Goal: Task Accomplishment & Management: Manage account settings

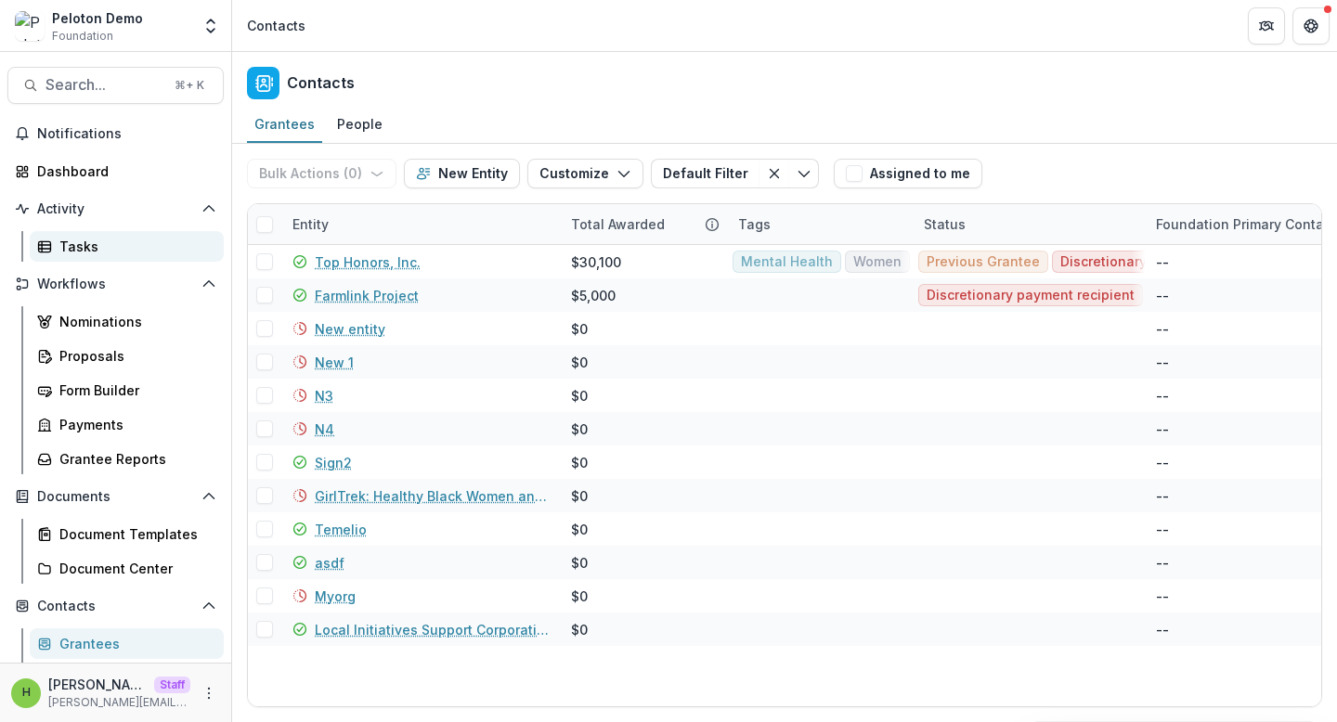
click at [79, 250] on div "Tasks" at bounding box center [133, 246] width 149 height 19
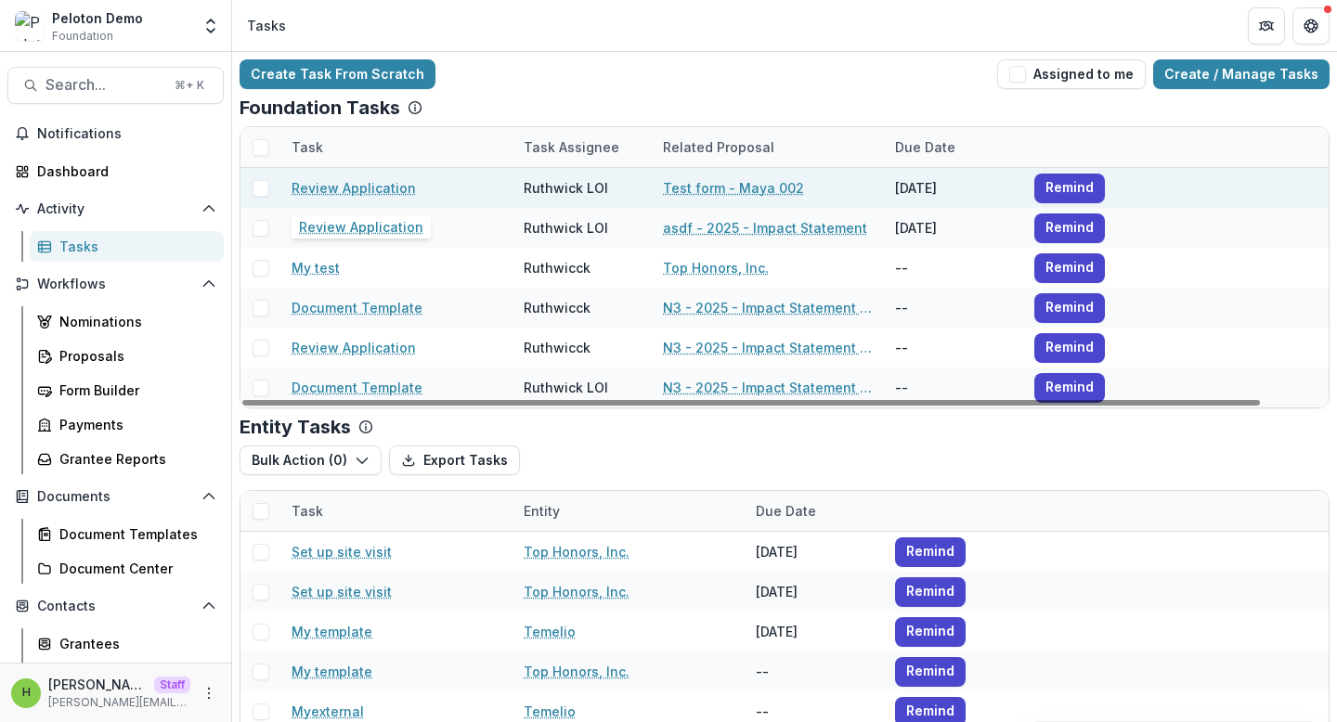
click at [357, 189] on link "Review Application" at bounding box center [353, 187] width 124 height 19
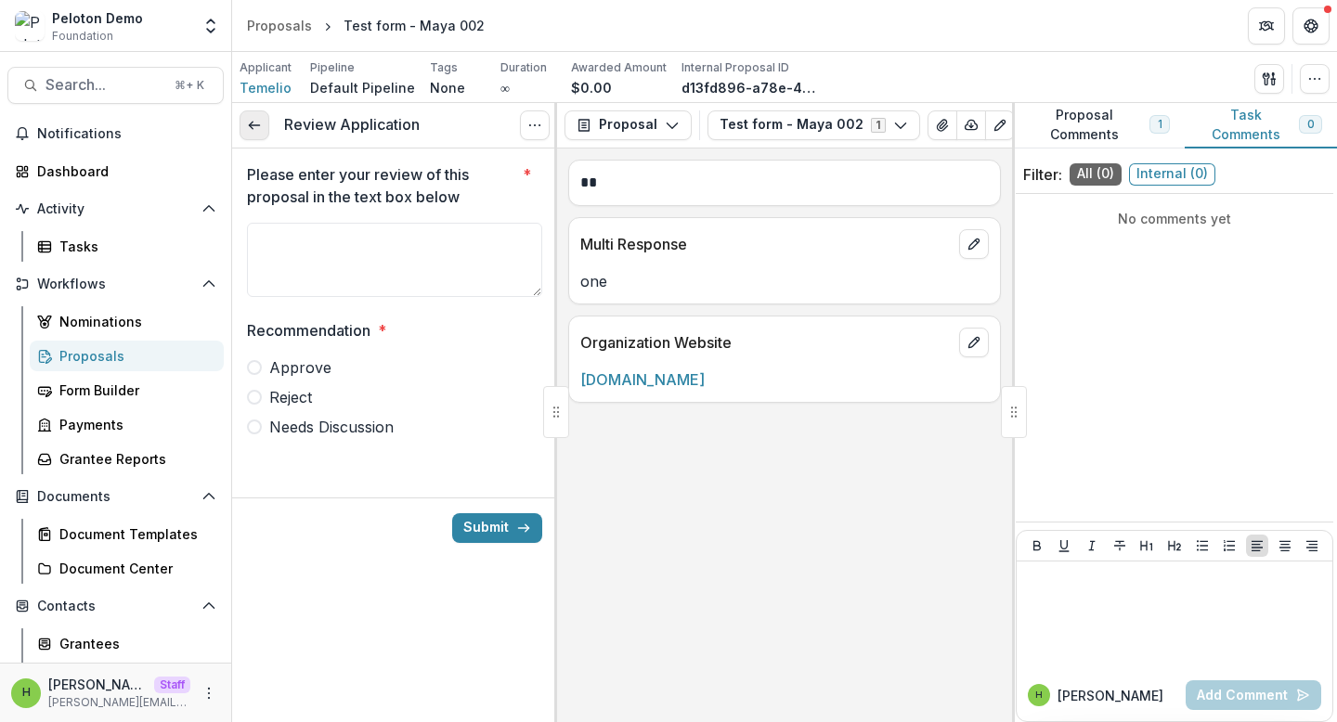
click at [248, 123] on icon at bounding box center [254, 125] width 15 height 15
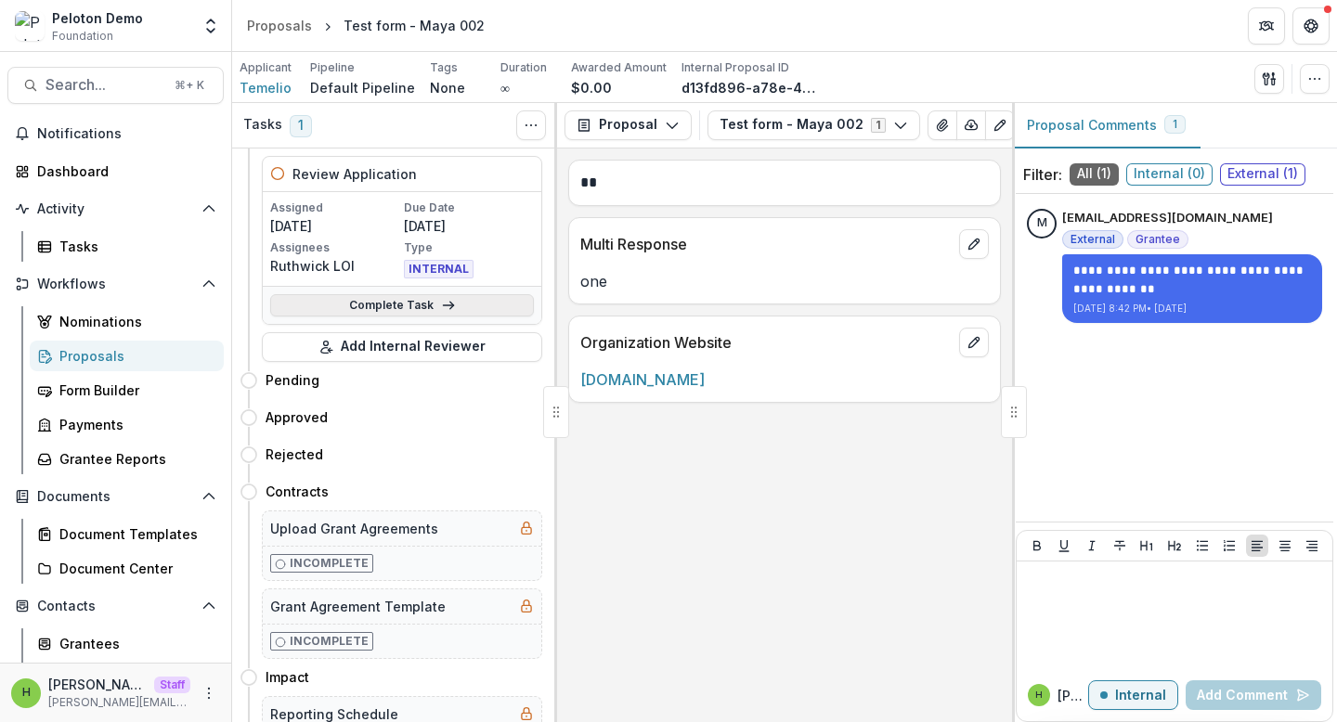
scroll to position [71, 0]
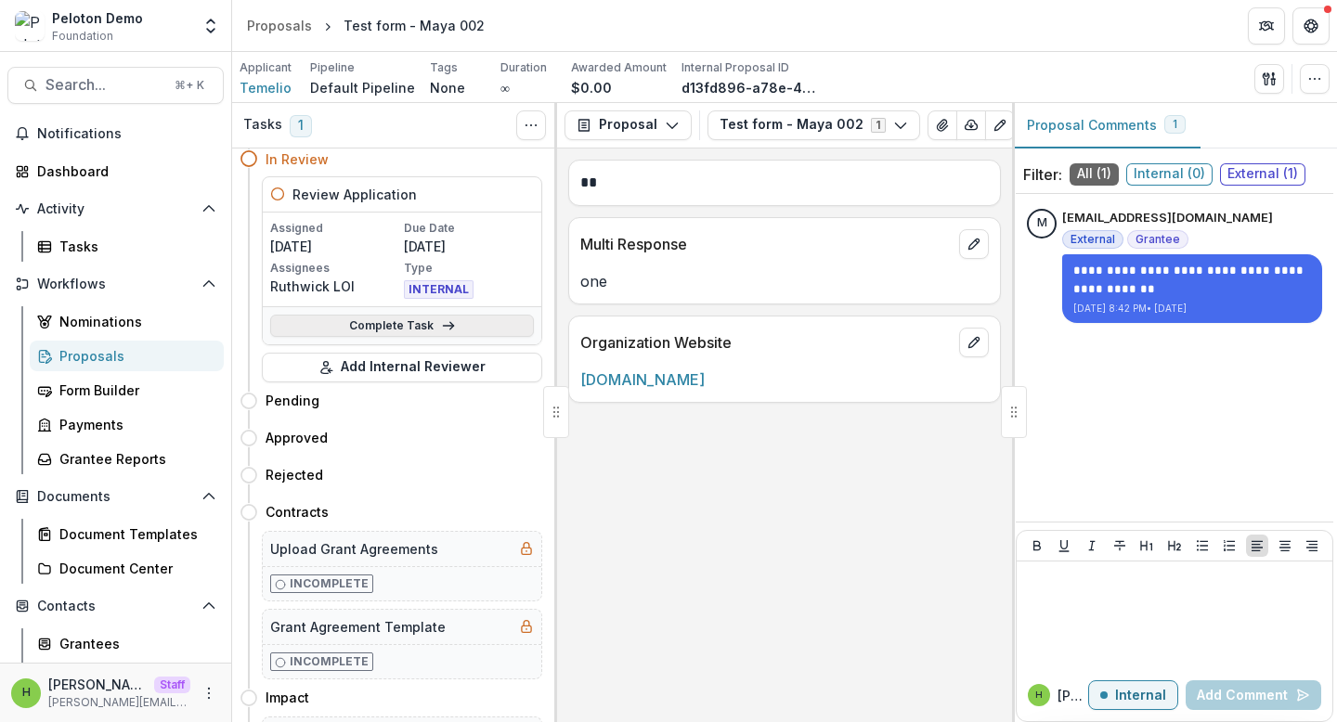
click at [445, 321] on icon at bounding box center [448, 325] width 15 height 15
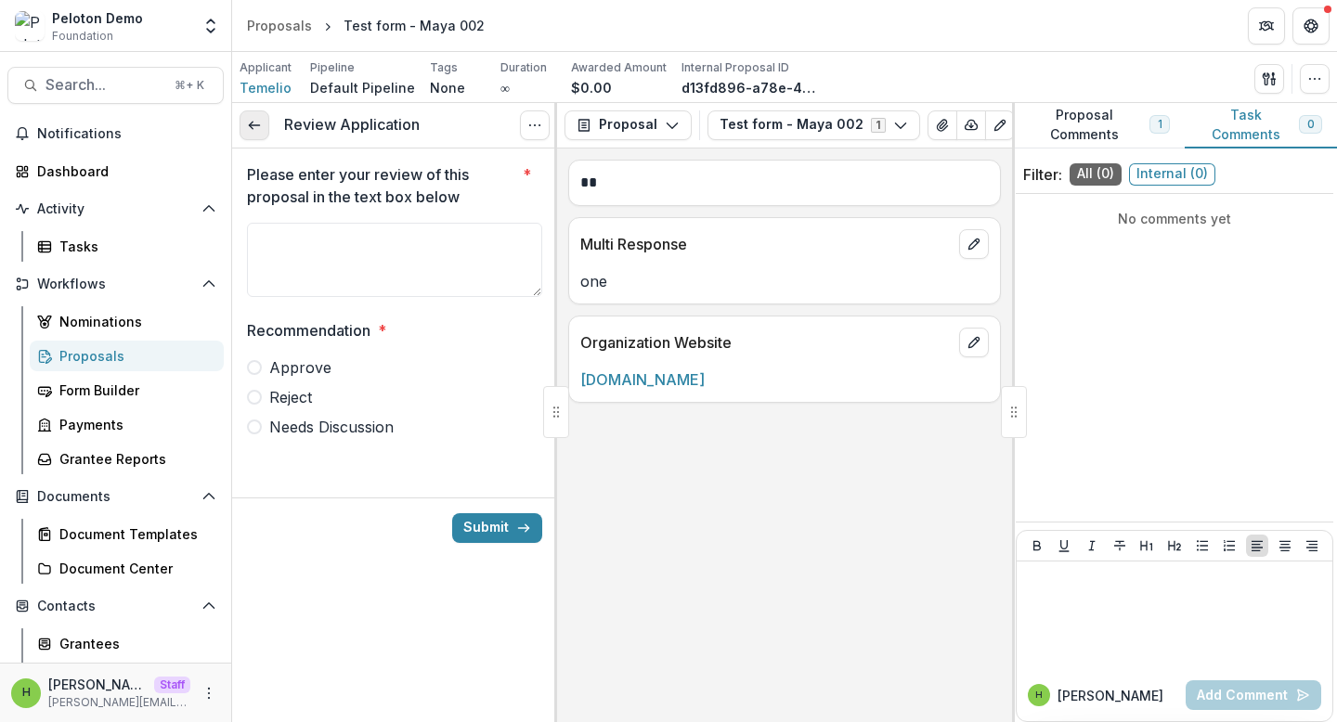
click at [263, 110] on link at bounding box center [254, 125] width 30 height 30
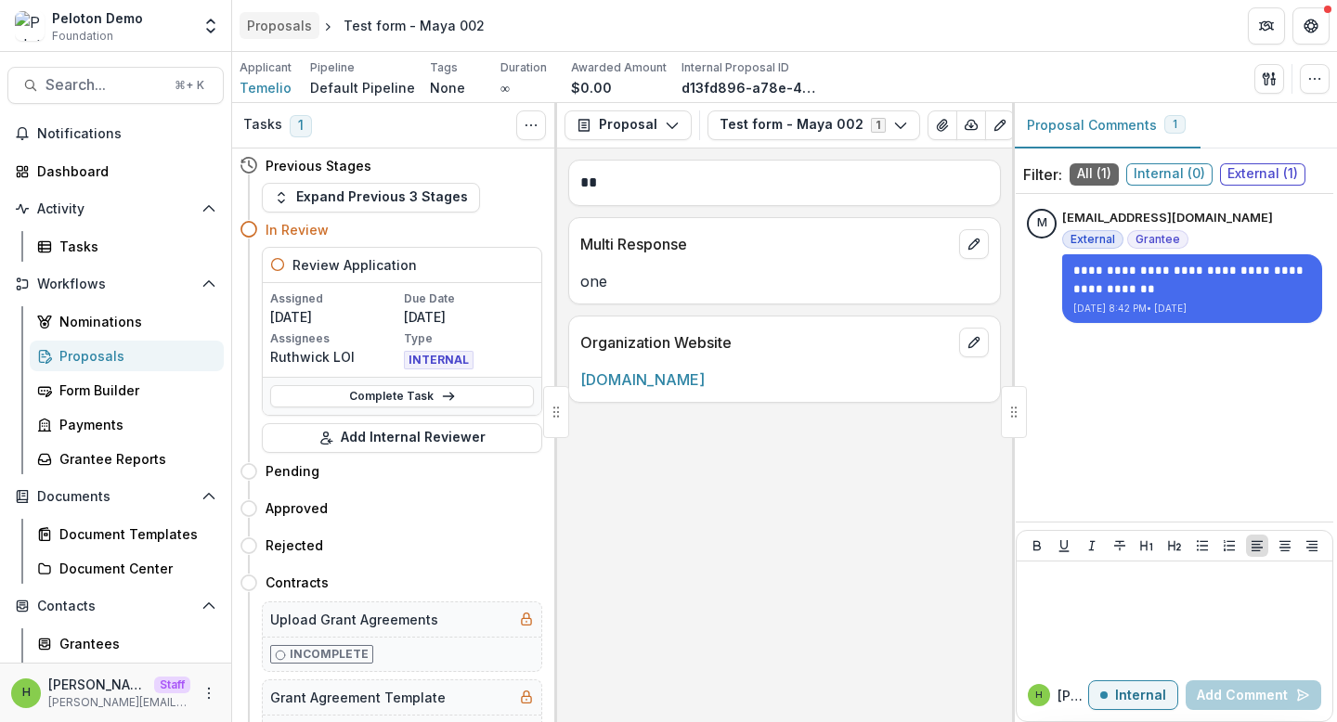
click at [293, 24] on div "Proposals" at bounding box center [279, 25] width 65 height 19
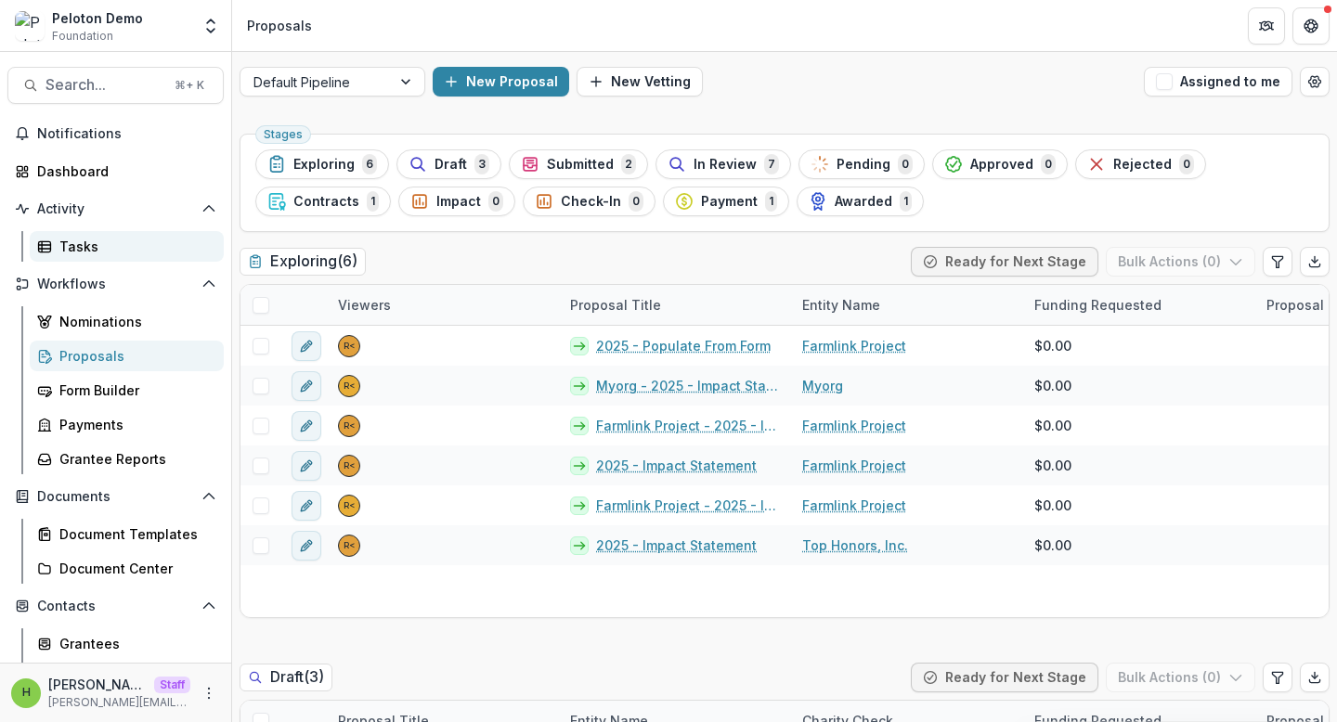
click at [118, 253] on div "Tasks" at bounding box center [133, 246] width 149 height 19
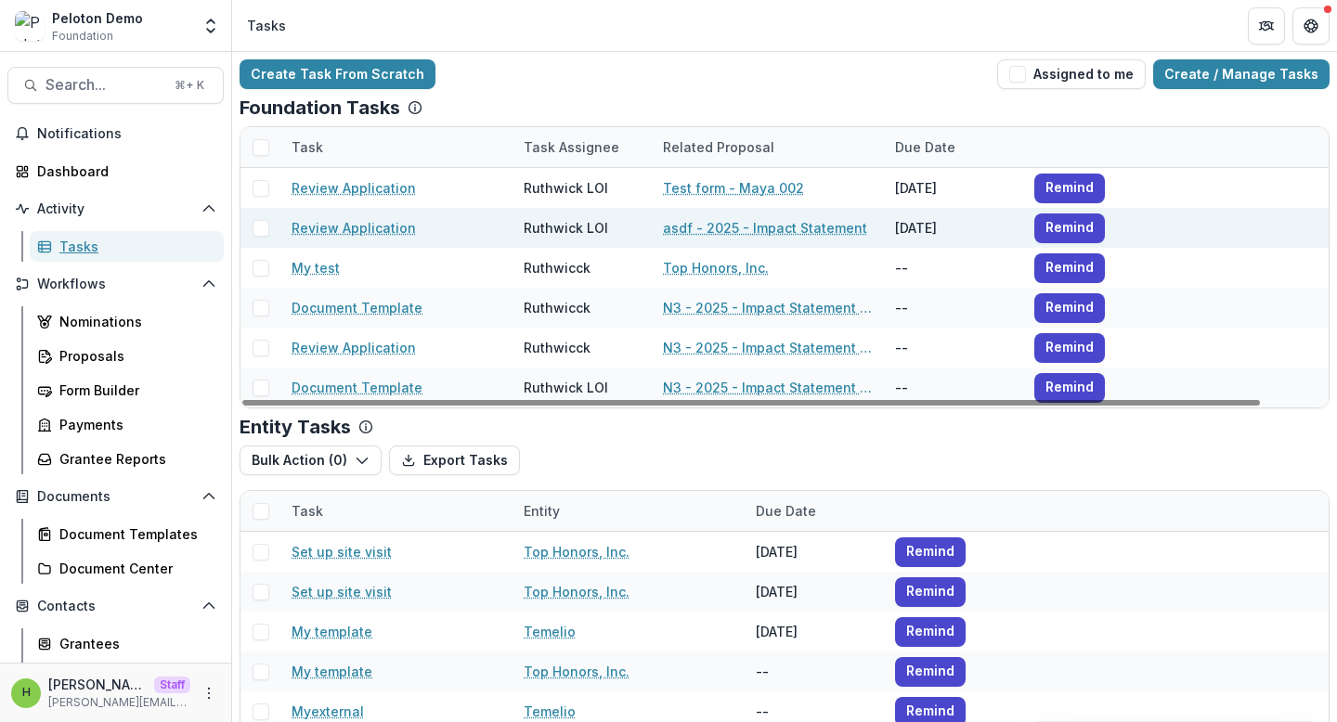
scroll to position [72, 0]
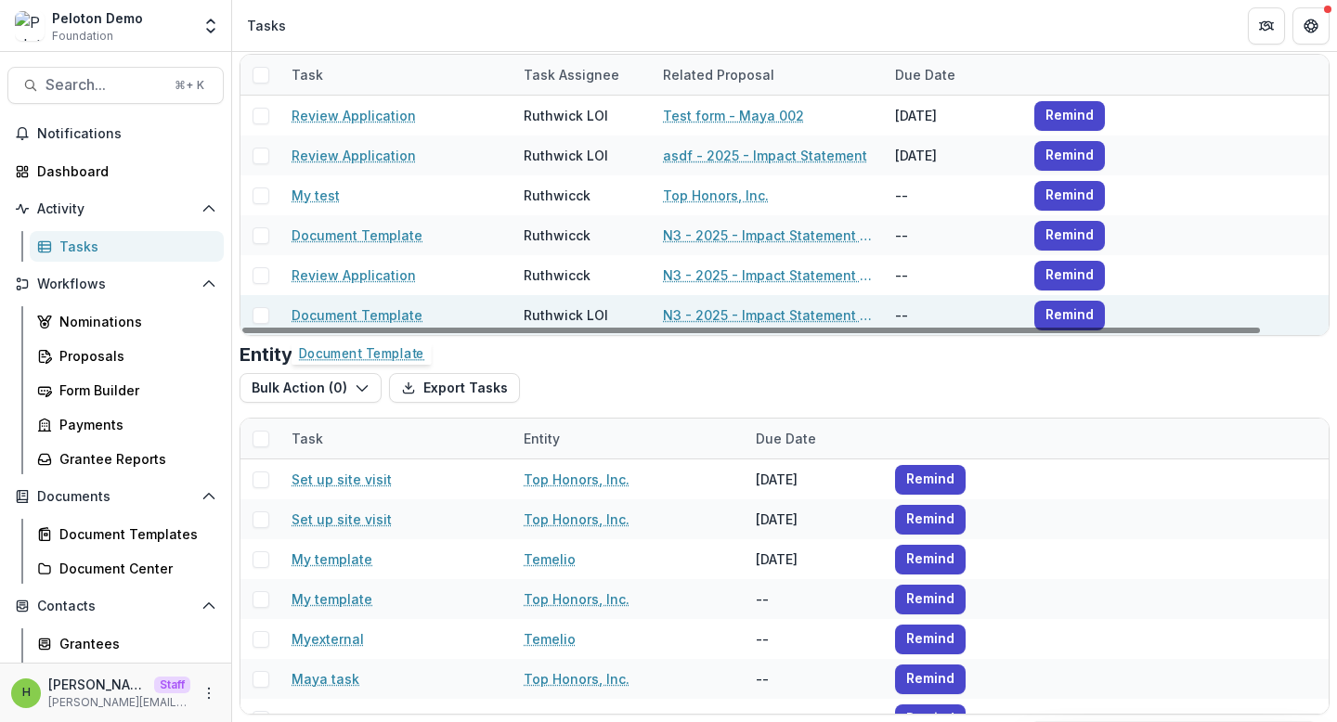
click at [371, 320] on link "Document Template" at bounding box center [356, 314] width 131 height 19
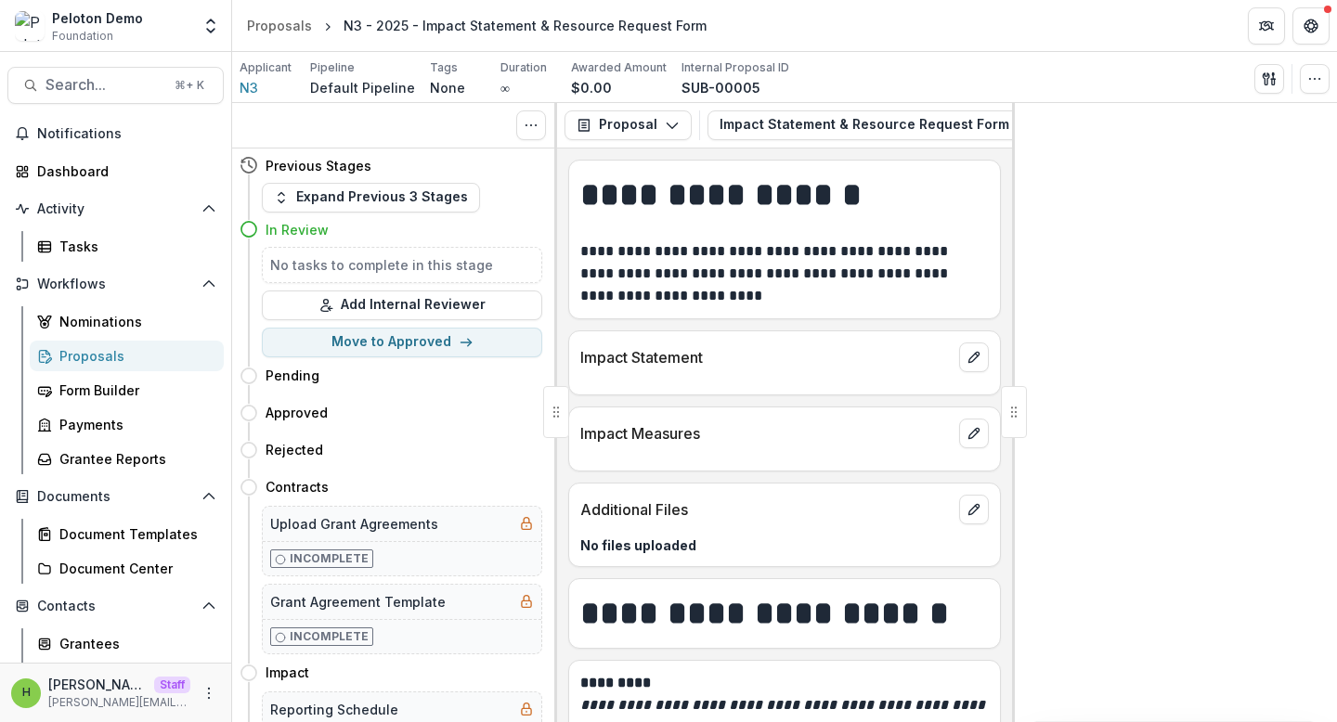
click at [614, 158] on div "**********" at bounding box center [784, 436] width 455 height 574
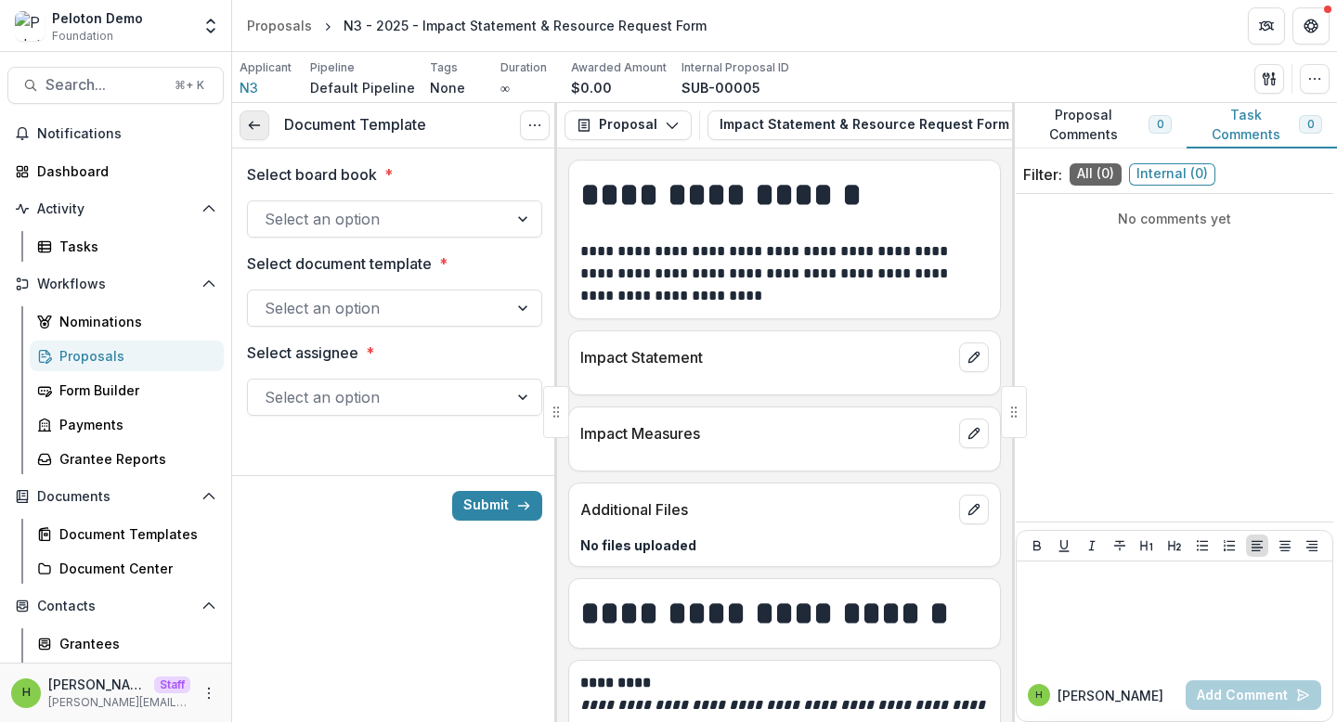
click at [258, 117] on link at bounding box center [254, 125] width 30 height 30
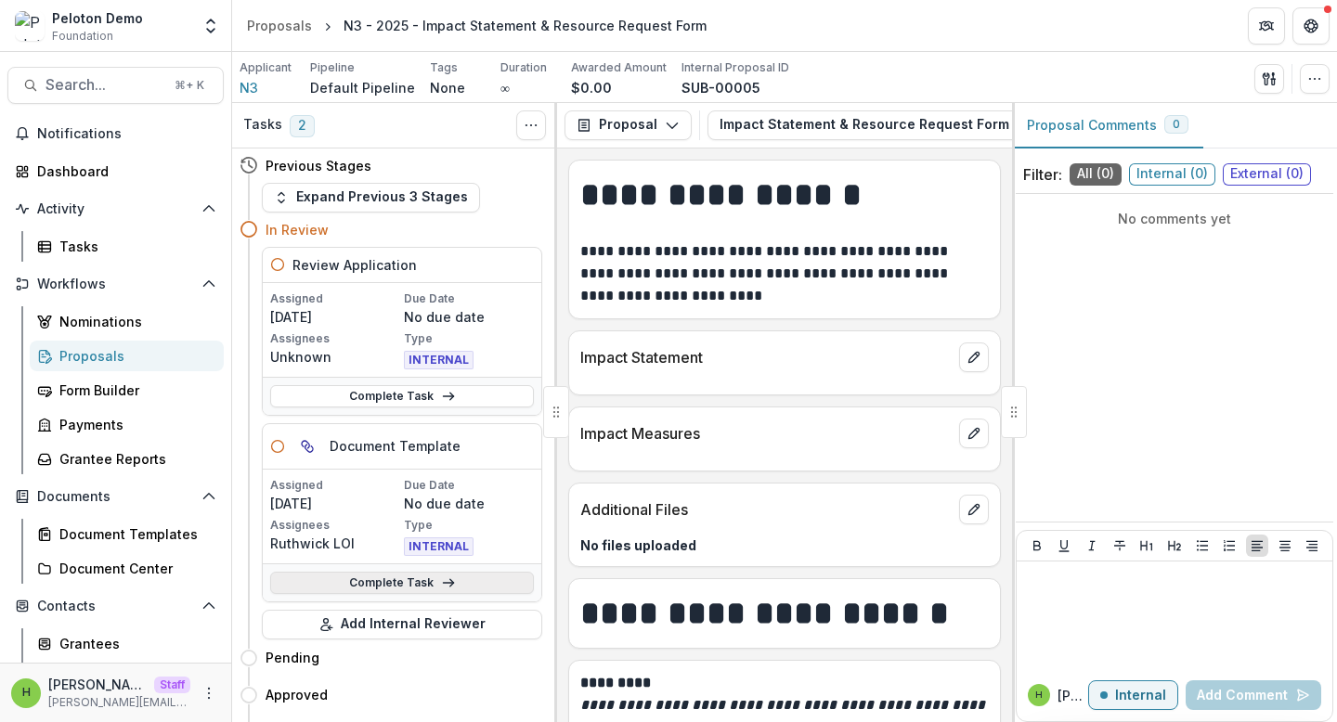
click at [389, 580] on link "Complete Task" at bounding box center [402, 583] width 264 height 22
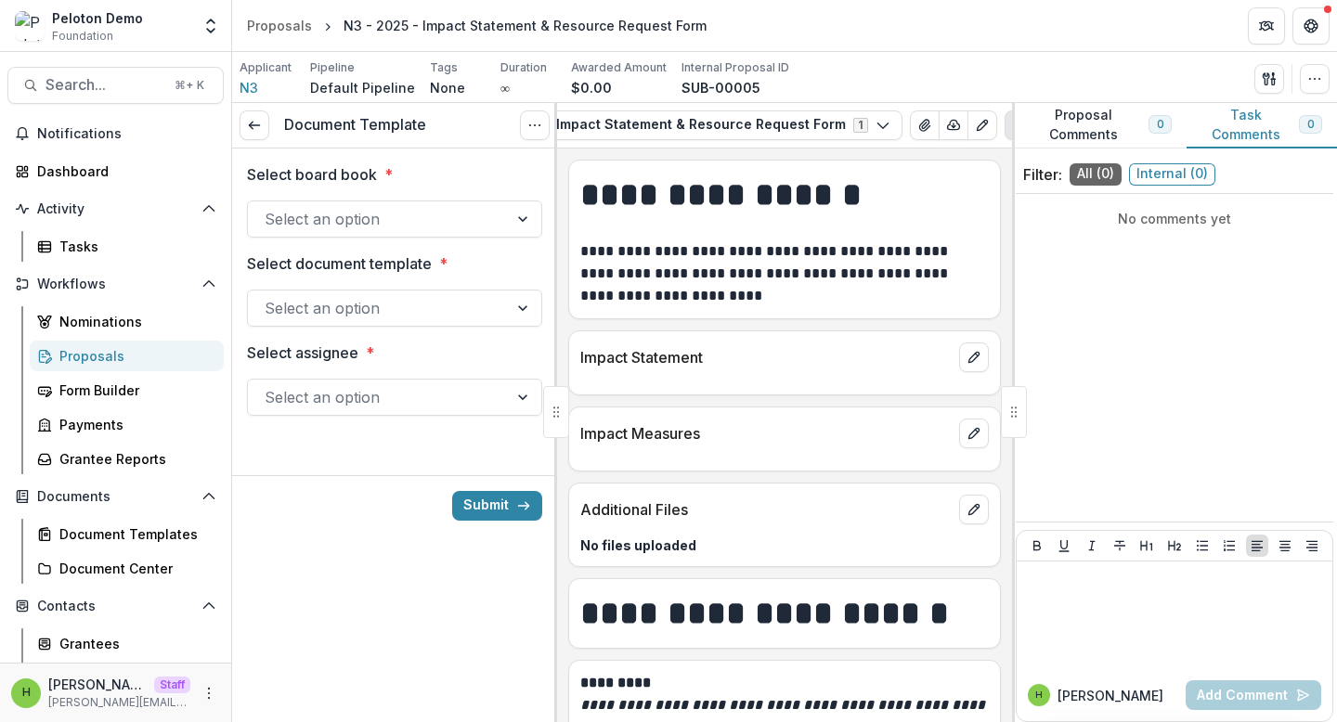
scroll to position [0, 203]
click at [758, 131] on button "Impact Statement & Resource Request Form 1" at bounding box center [683, 125] width 358 height 30
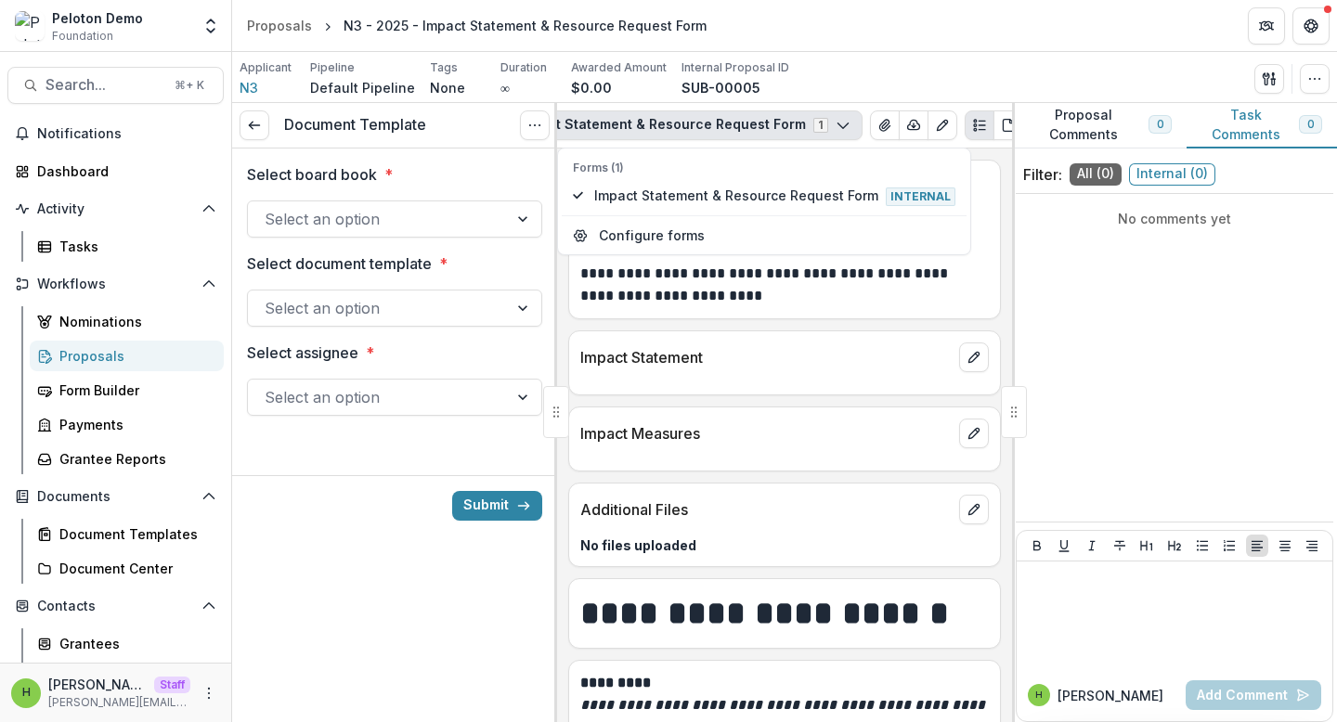
click at [876, 84] on div "Applicant N3 Pipeline Default Pipeline Tags None All tags Duration ∞ Awarded Am…" at bounding box center [784, 78] width 1090 height 38
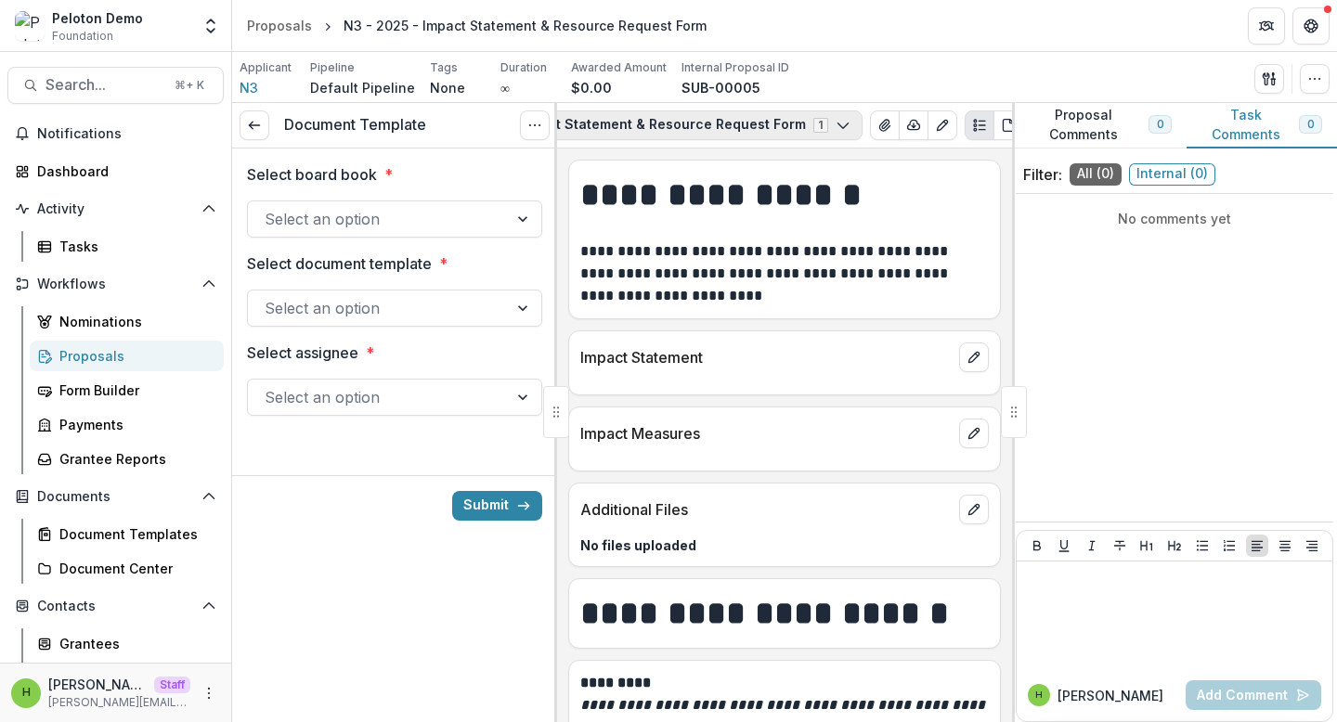
scroll to position [0, 0]
click at [344, 136] on div "Document Template View task Cancel Task" at bounding box center [394, 125] width 325 height 45
click at [259, 131] on icon at bounding box center [254, 125] width 15 height 15
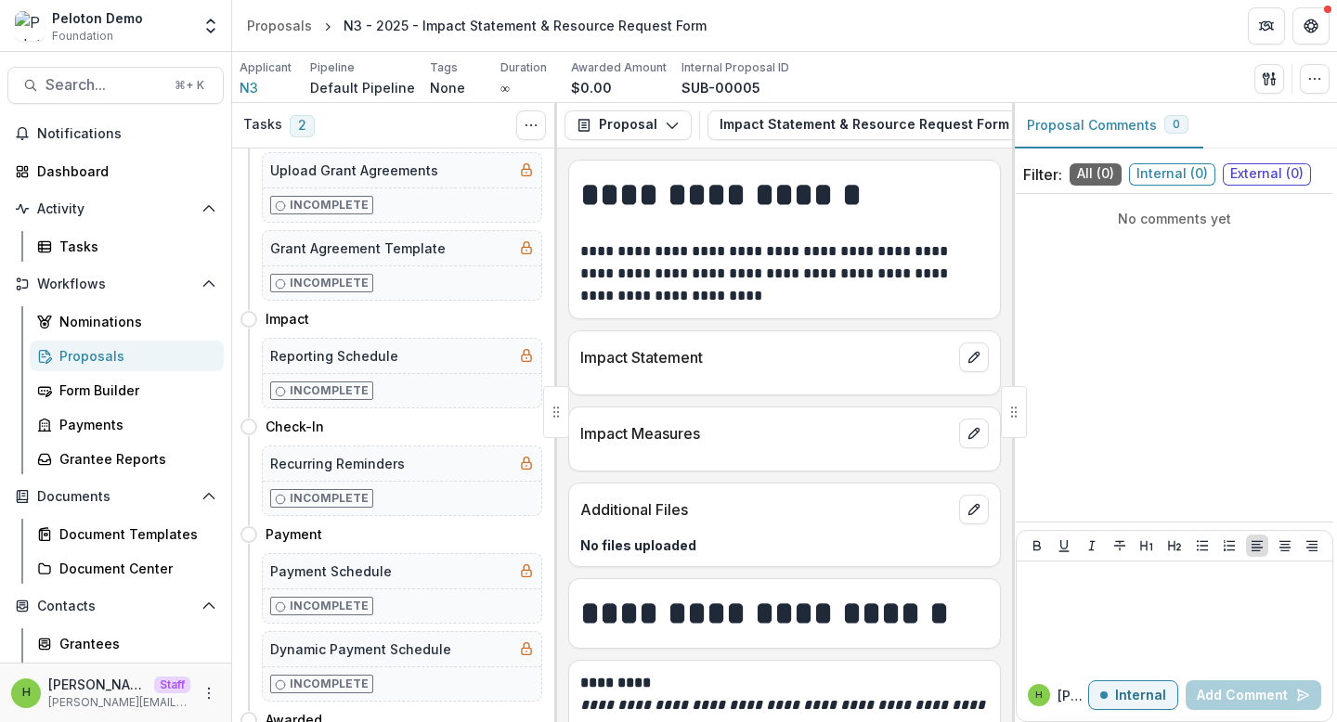
click at [442, 193] on div "Incomplete" at bounding box center [402, 205] width 278 height 34
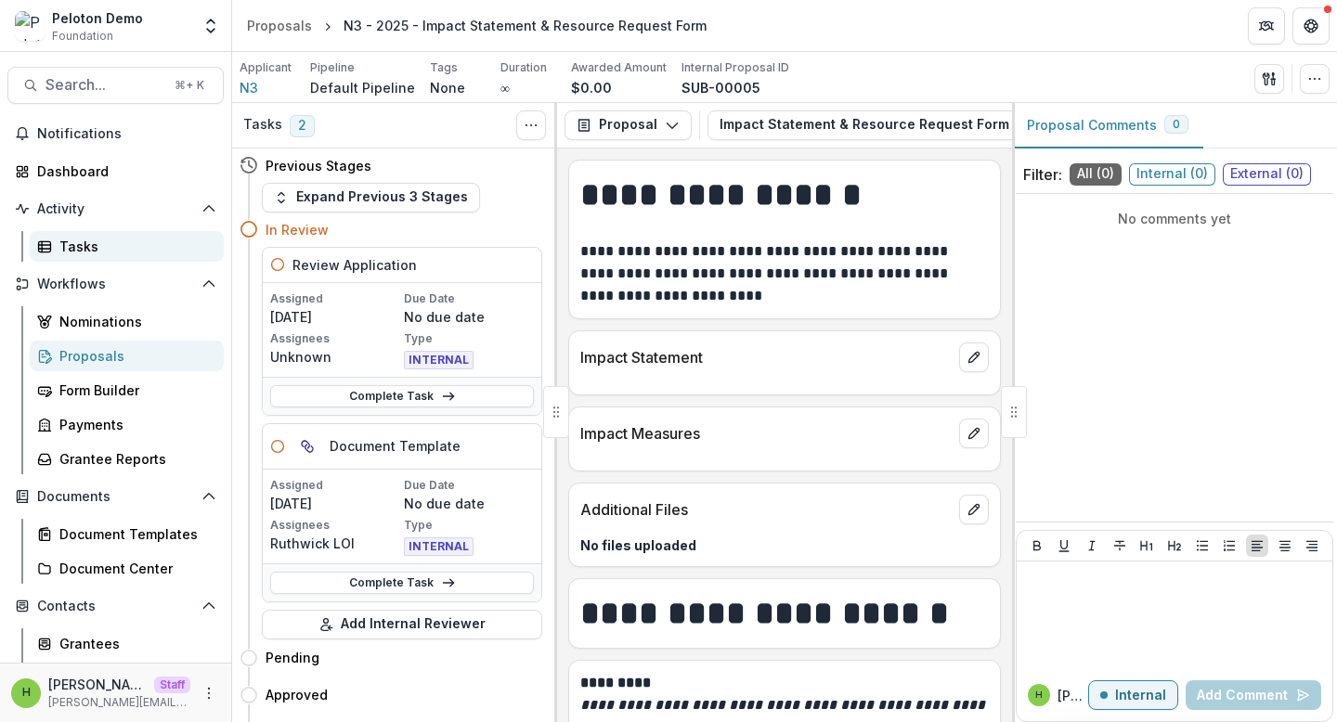
click at [91, 256] on link "Tasks" at bounding box center [127, 246] width 194 height 31
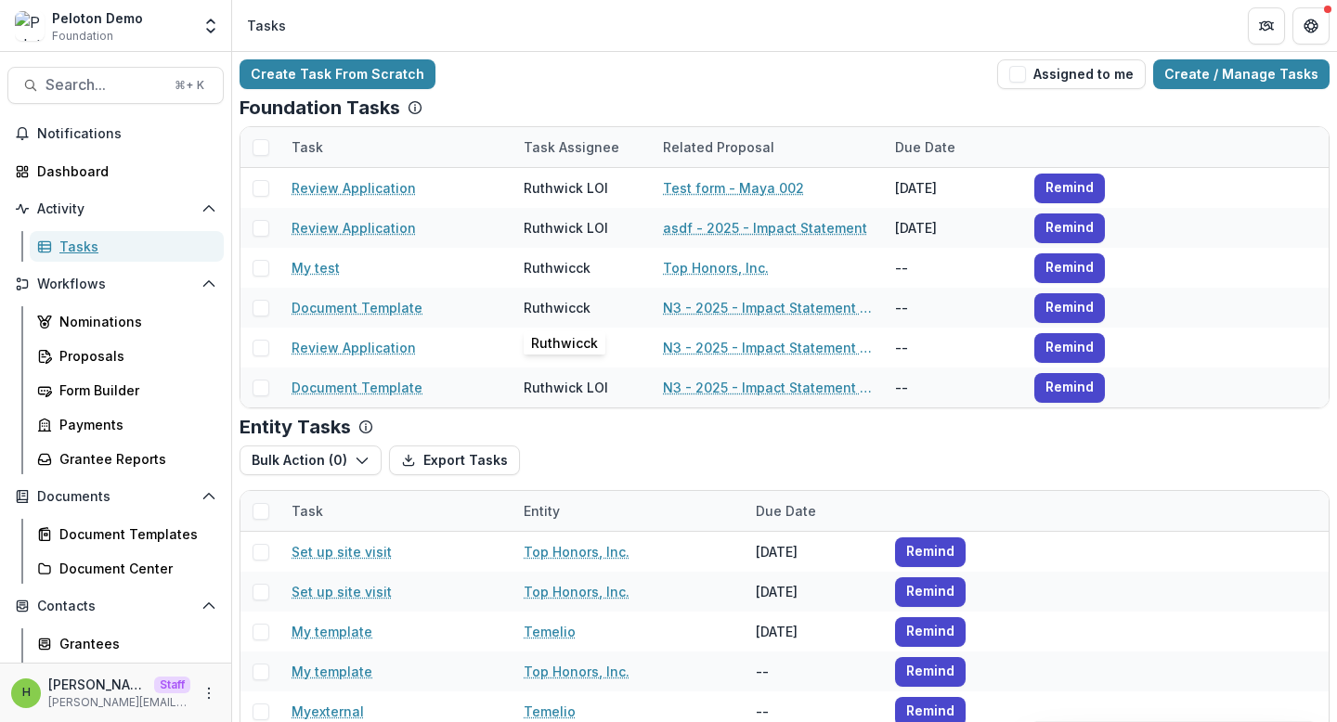
scroll to position [72, 0]
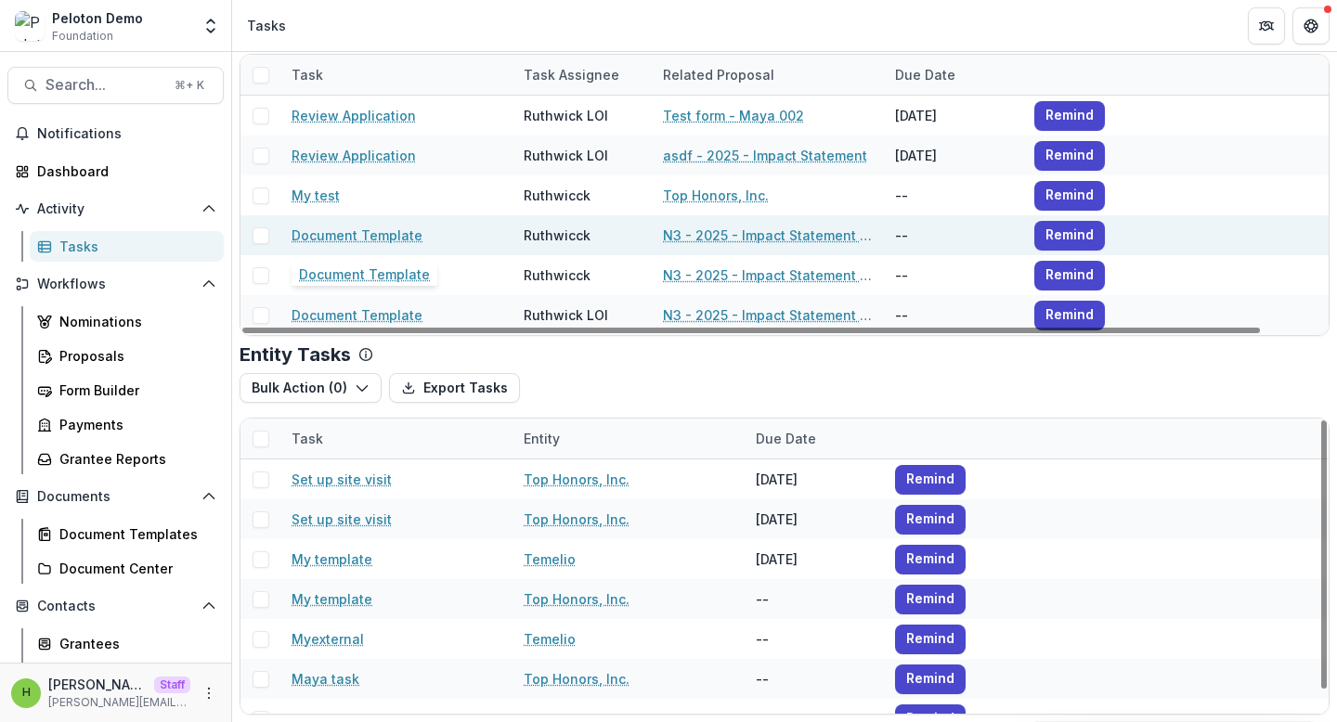
click at [350, 239] on link "Document Template" at bounding box center [356, 235] width 131 height 19
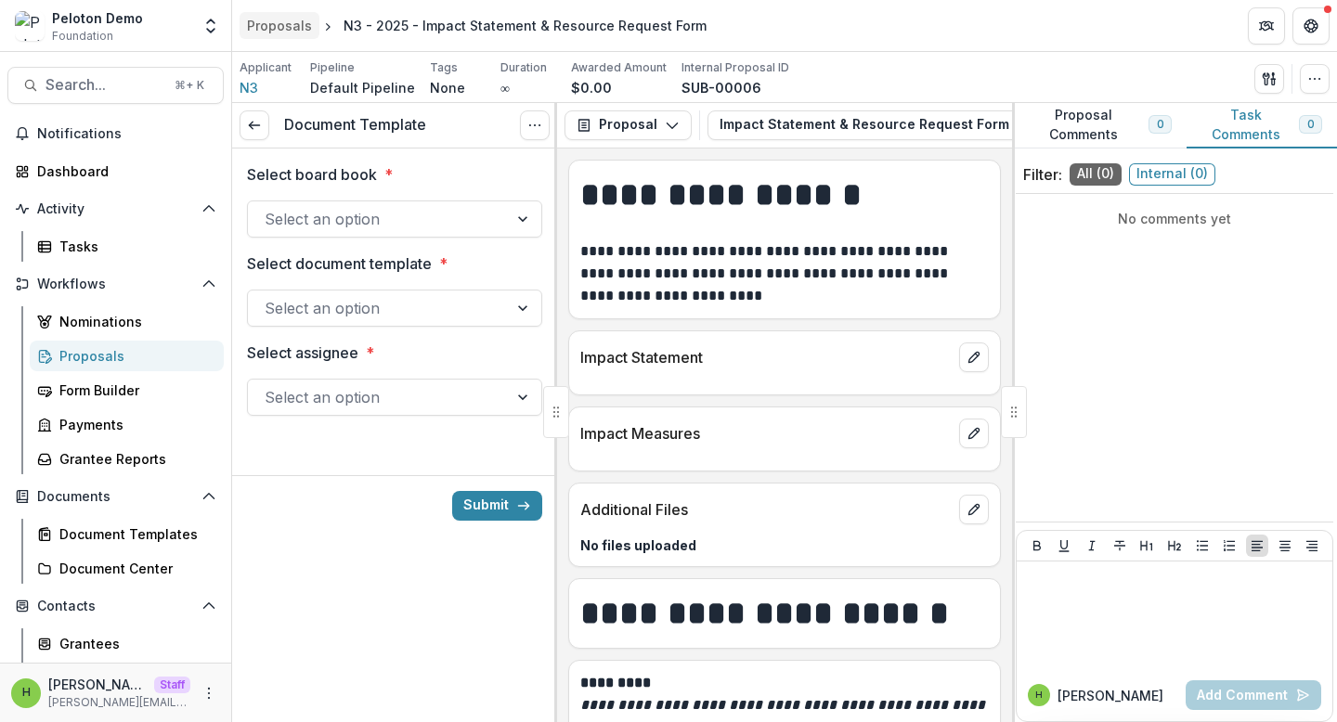
click at [300, 13] on link "Proposals" at bounding box center [279, 25] width 80 height 27
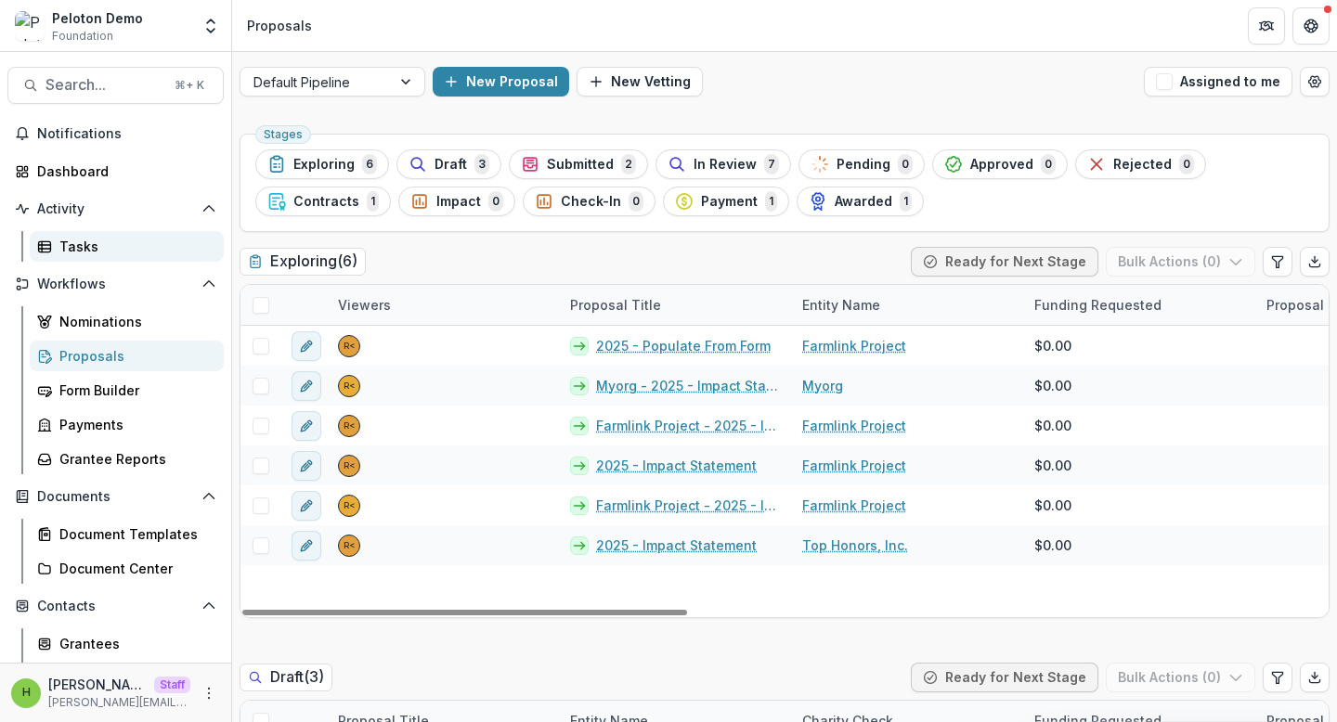
click at [63, 252] on div "Tasks" at bounding box center [133, 246] width 149 height 19
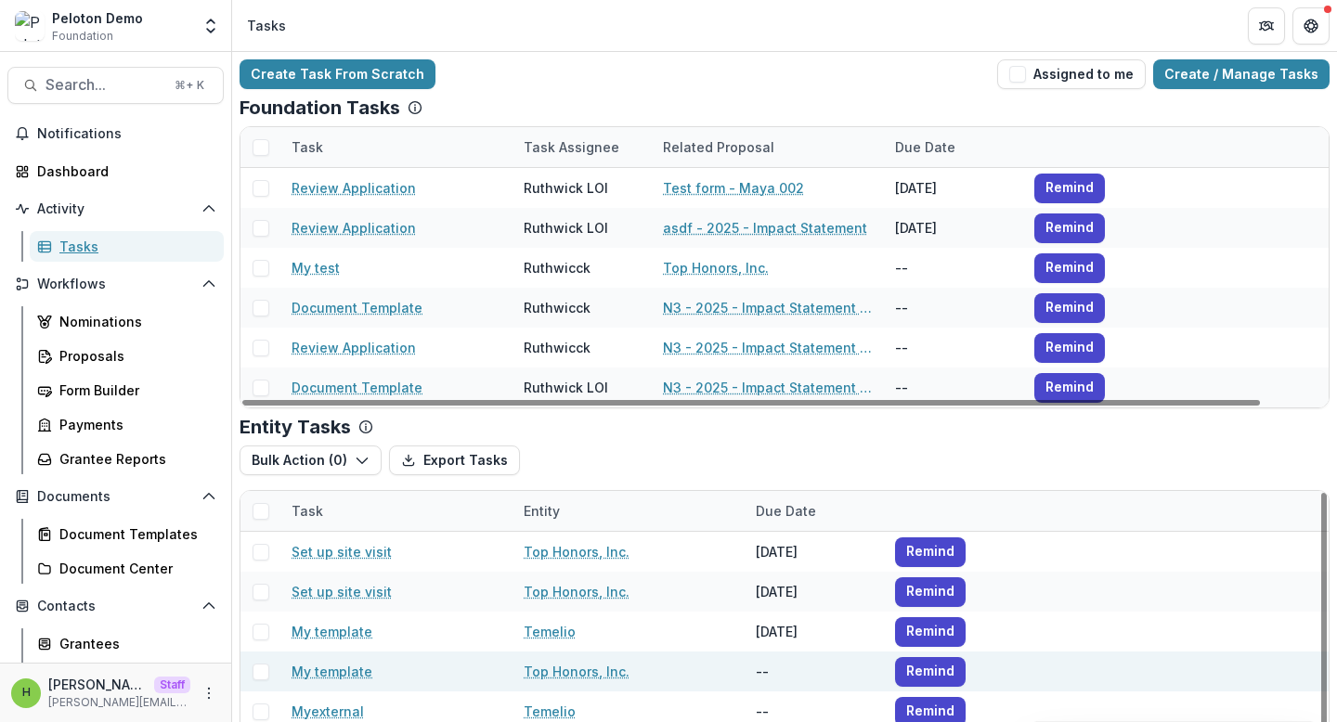
scroll to position [25, 0]
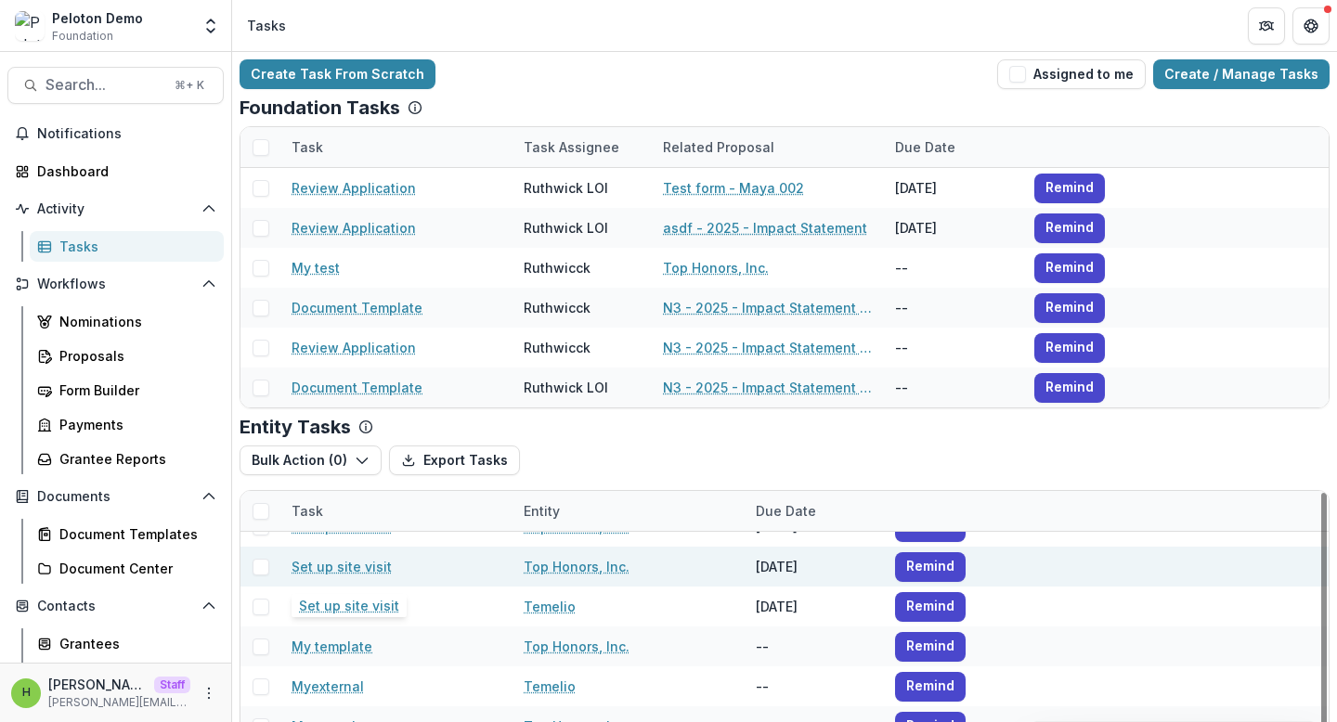
click at [337, 569] on link "Set up site visit" at bounding box center [341, 566] width 100 height 19
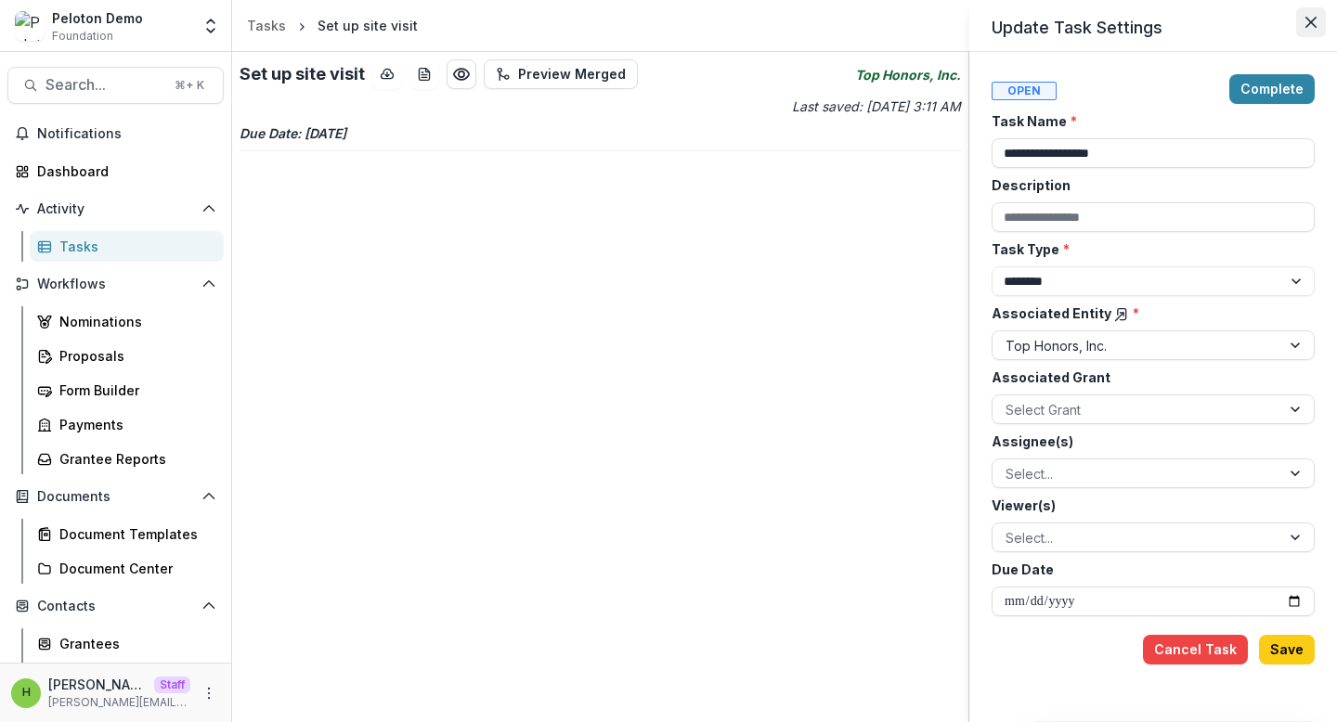
click at [1312, 19] on icon "Close" at bounding box center [1310, 22] width 11 height 11
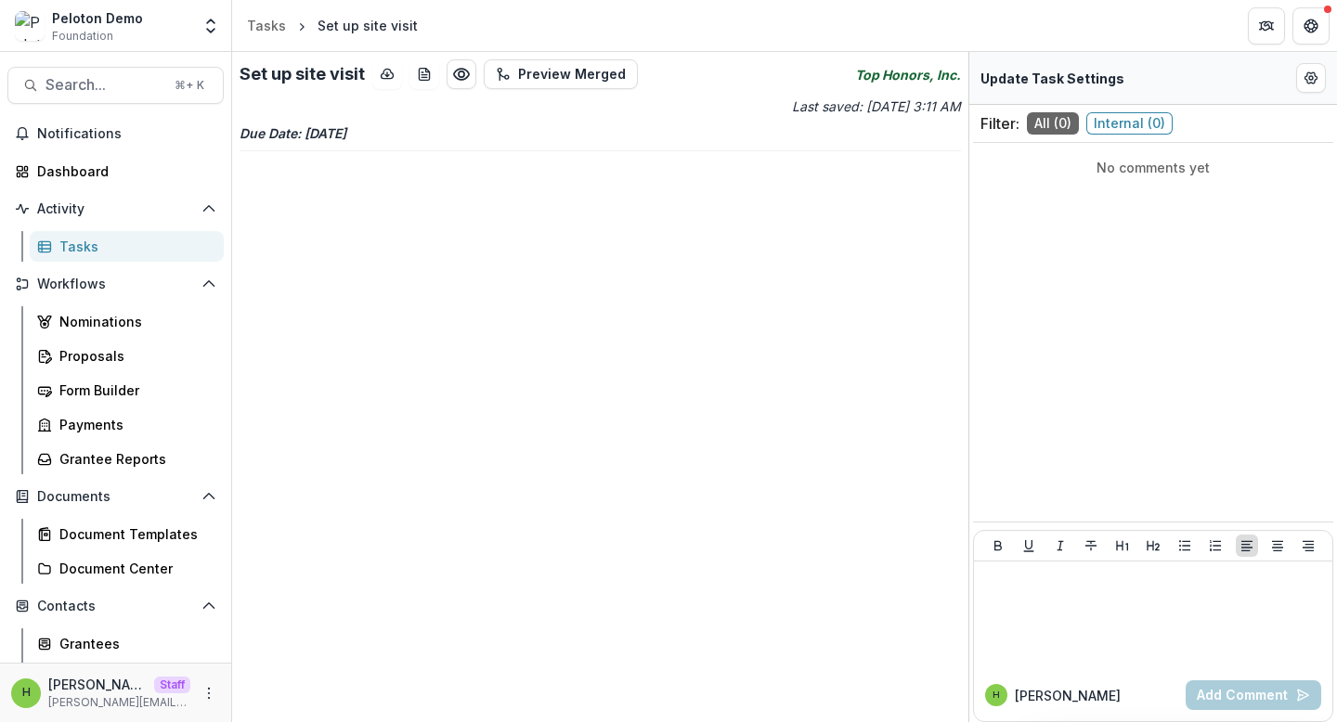
click at [95, 233] on link "Tasks" at bounding box center [127, 246] width 194 height 31
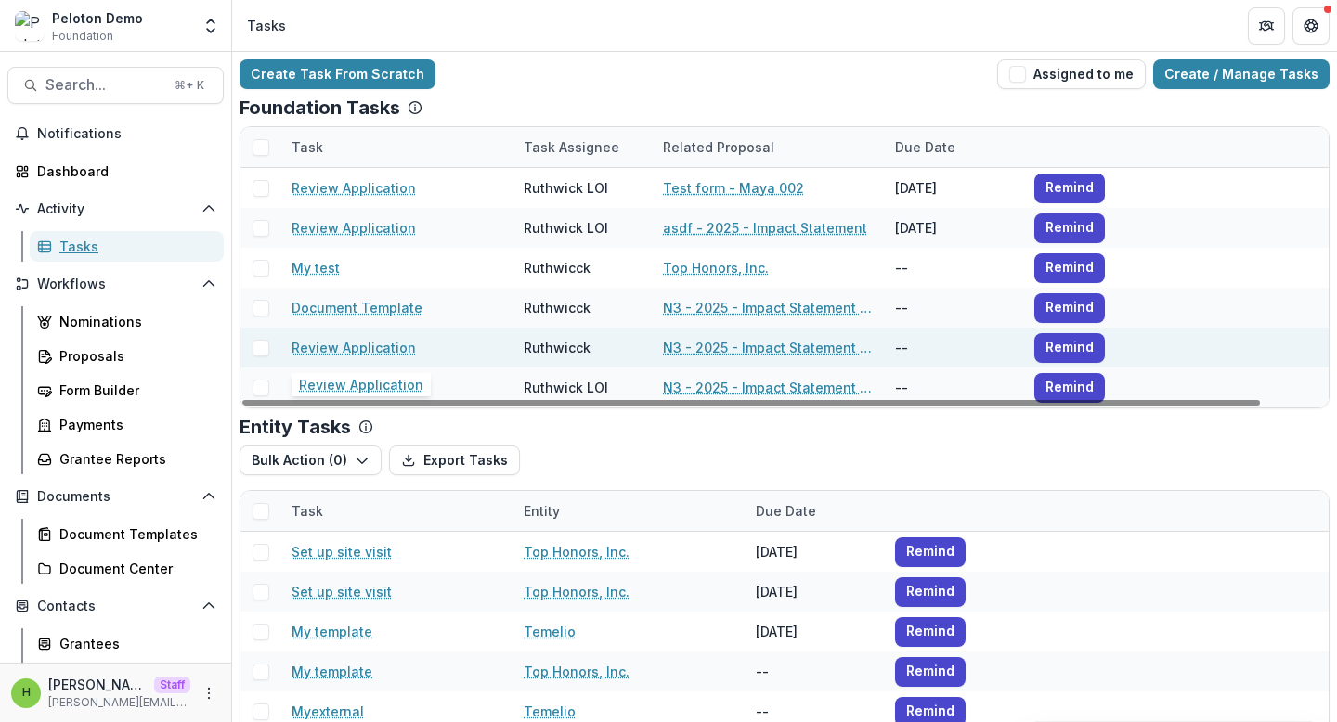
scroll to position [72, 0]
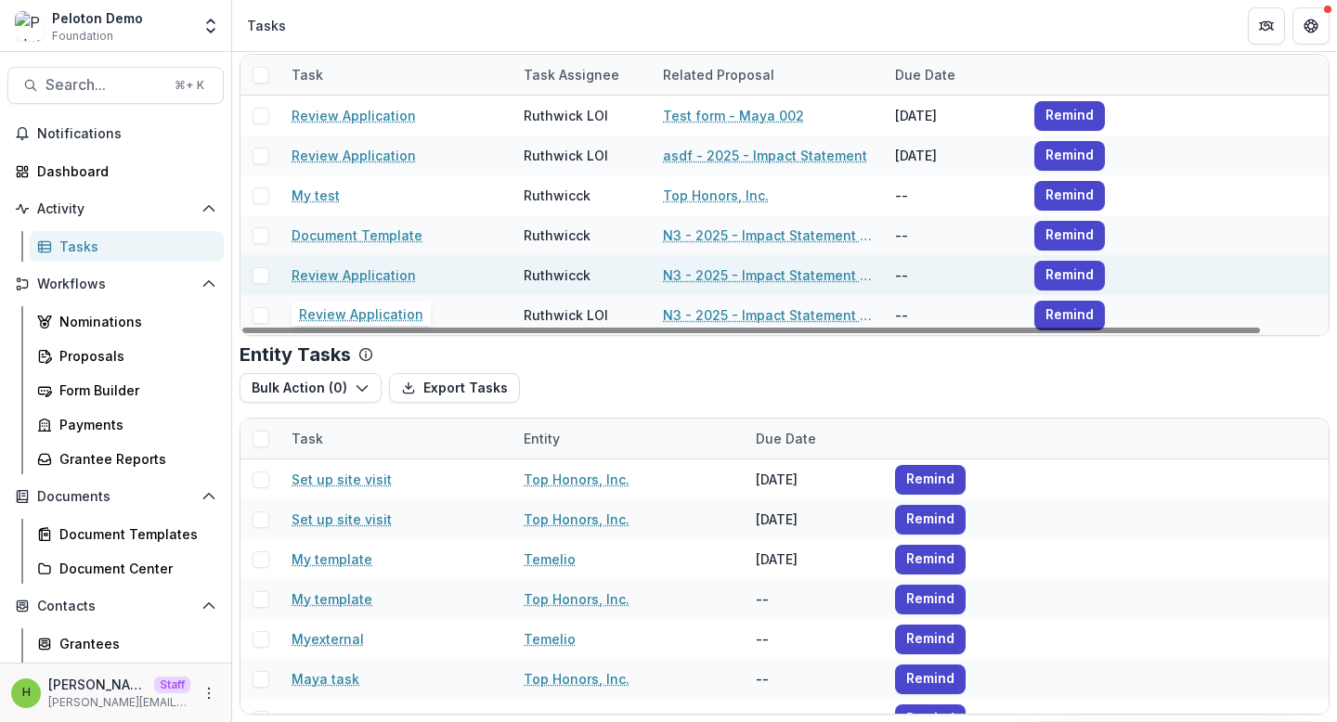
click at [358, 279] on link "Review Application" at bounding box center [353, 274] width 124 height 19
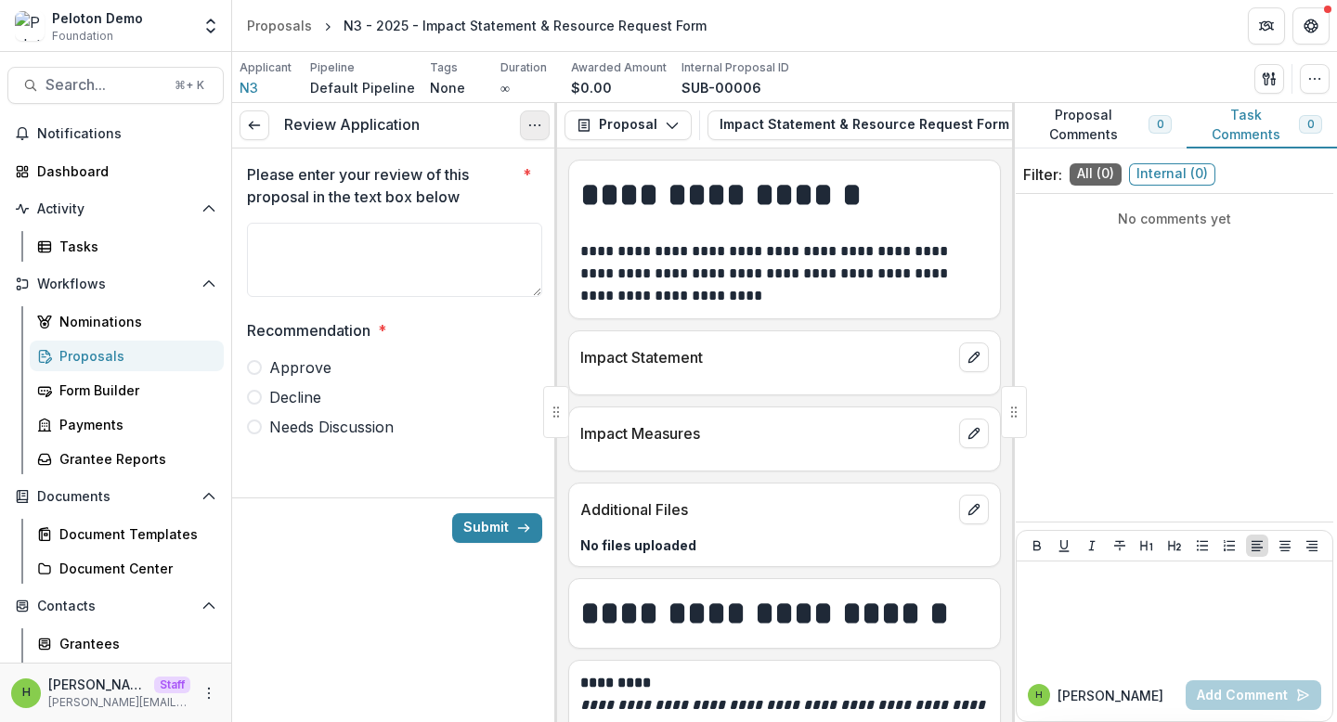
click at [544, 115] on button "Options" at bounding box center [535, 125] width 30 height 30
click at [529, 157] on link "View task" at bounding box center [445, 167] width 199 height 31
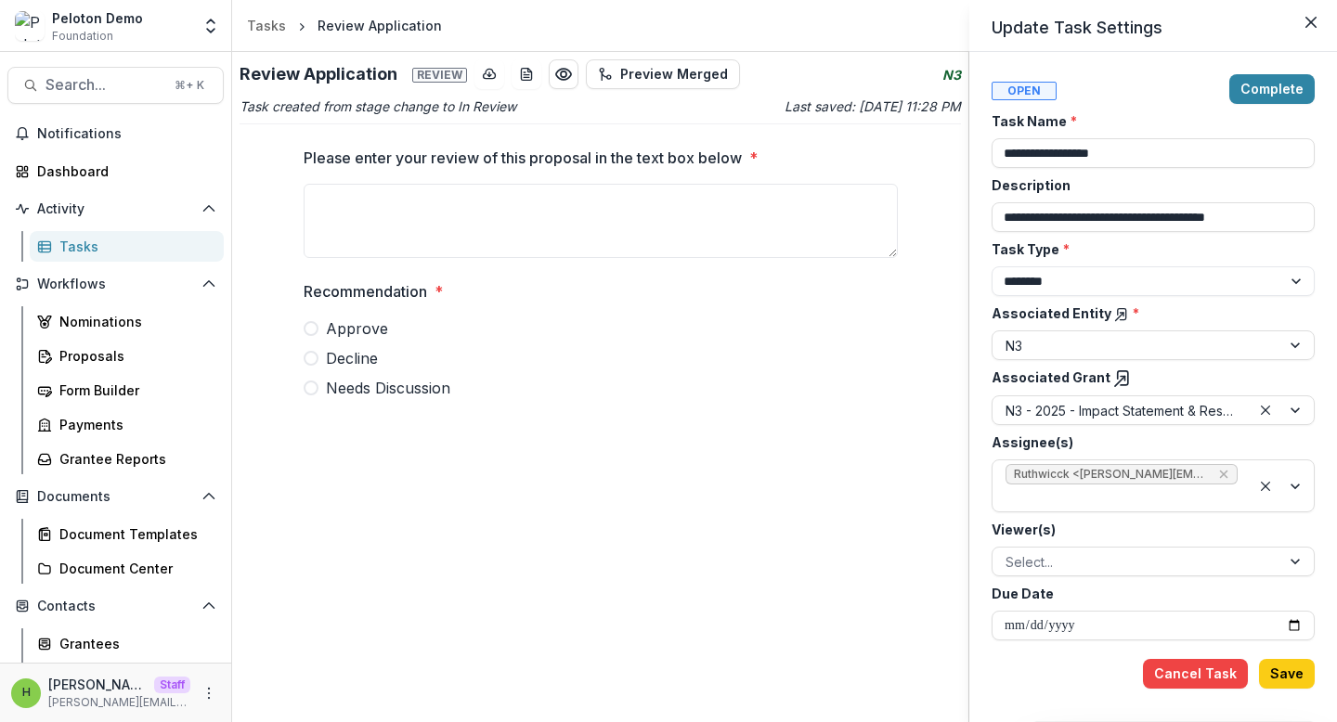
click at [571, 77] on div "**********" at bounding box center [668, 361] width 1337 height 722
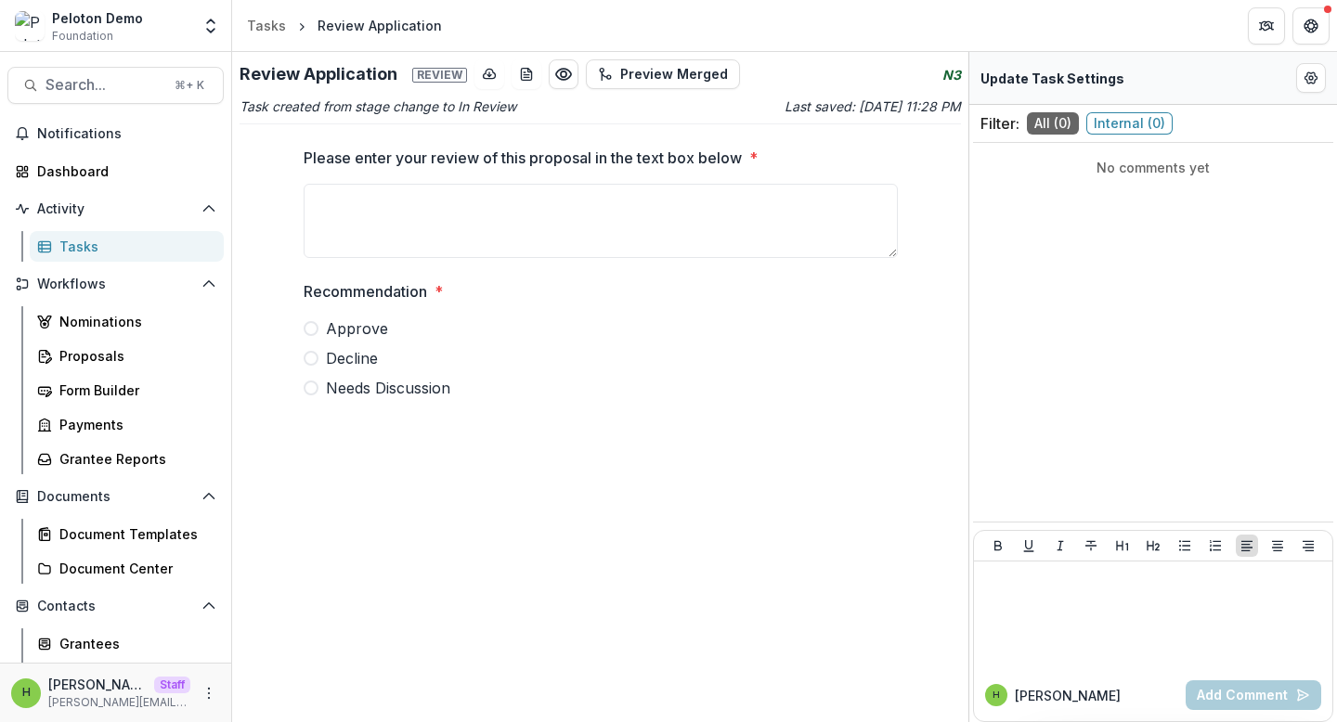
click at [571, 77] on button "Preview 5f010660-de8e-4e48-866c-7a1b608056a2.pdf" at bounding box center [564, 74] width 30 height 30
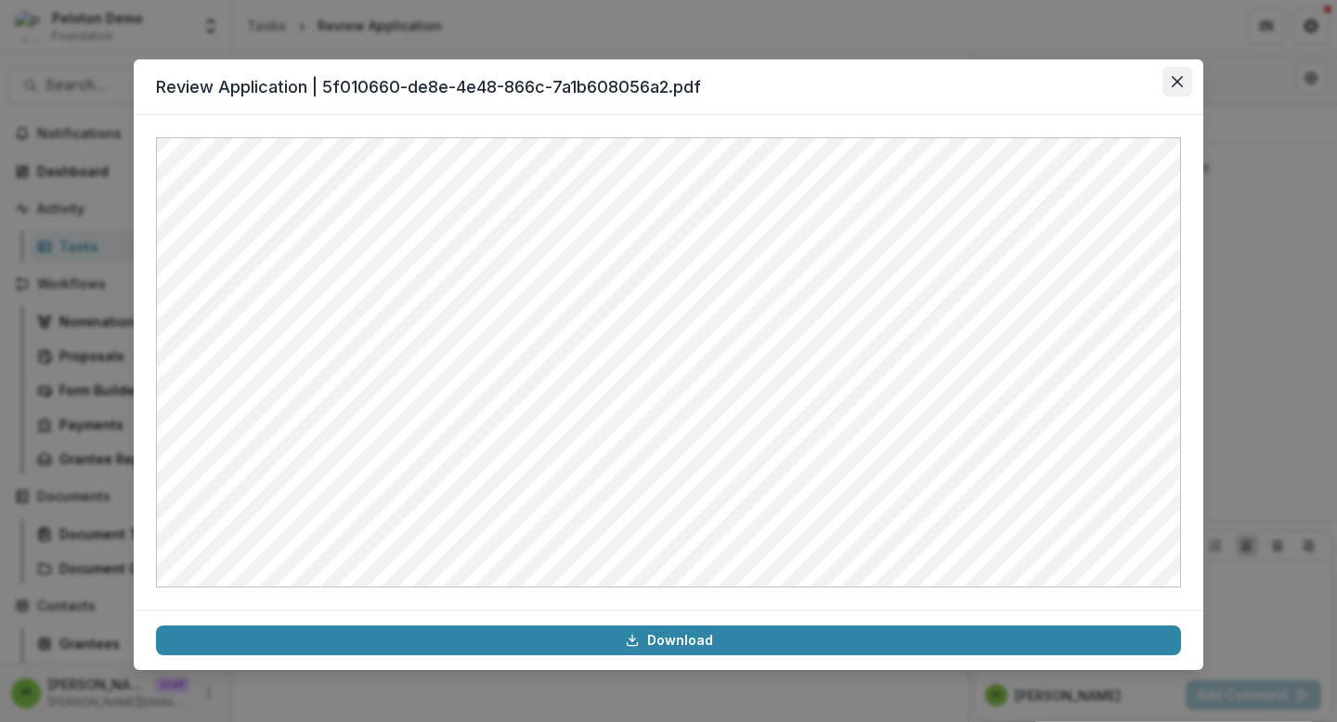
click at [1170, 83] on button "Close" at bounding box center [1177, 82] width 30 height 30
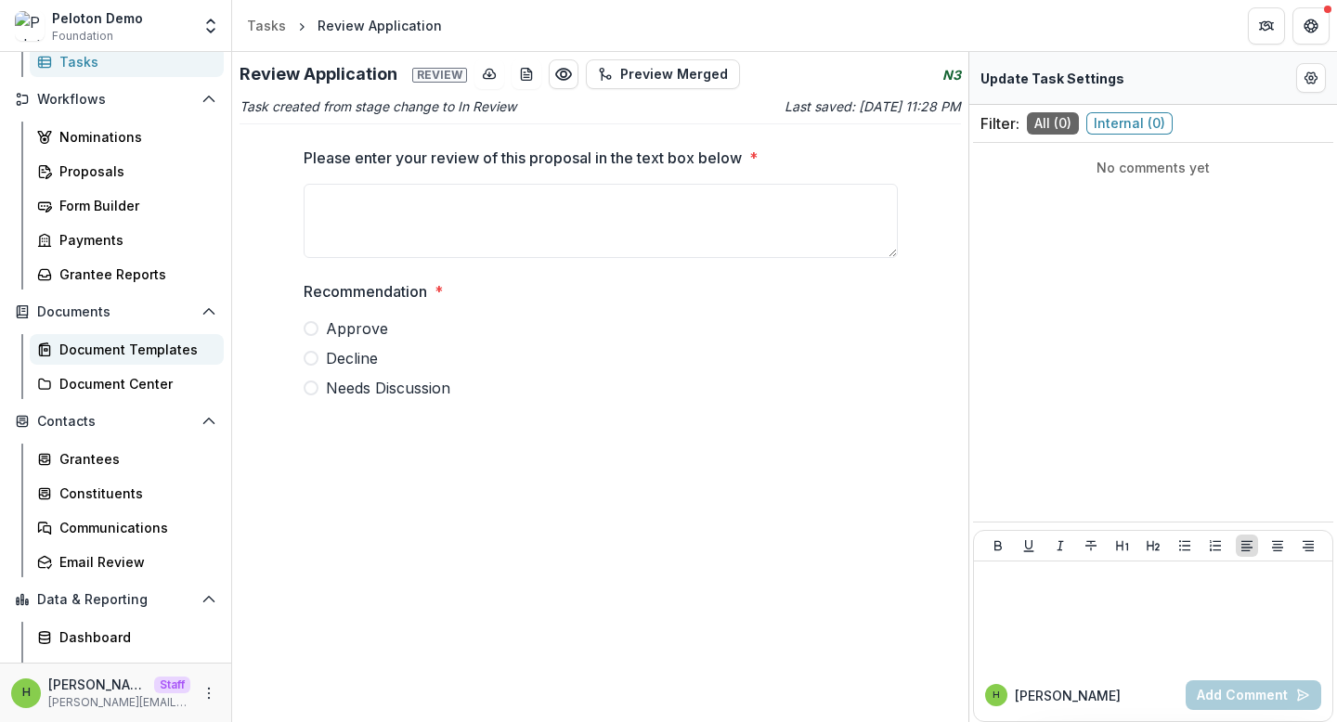
scroll to position [209, 0]
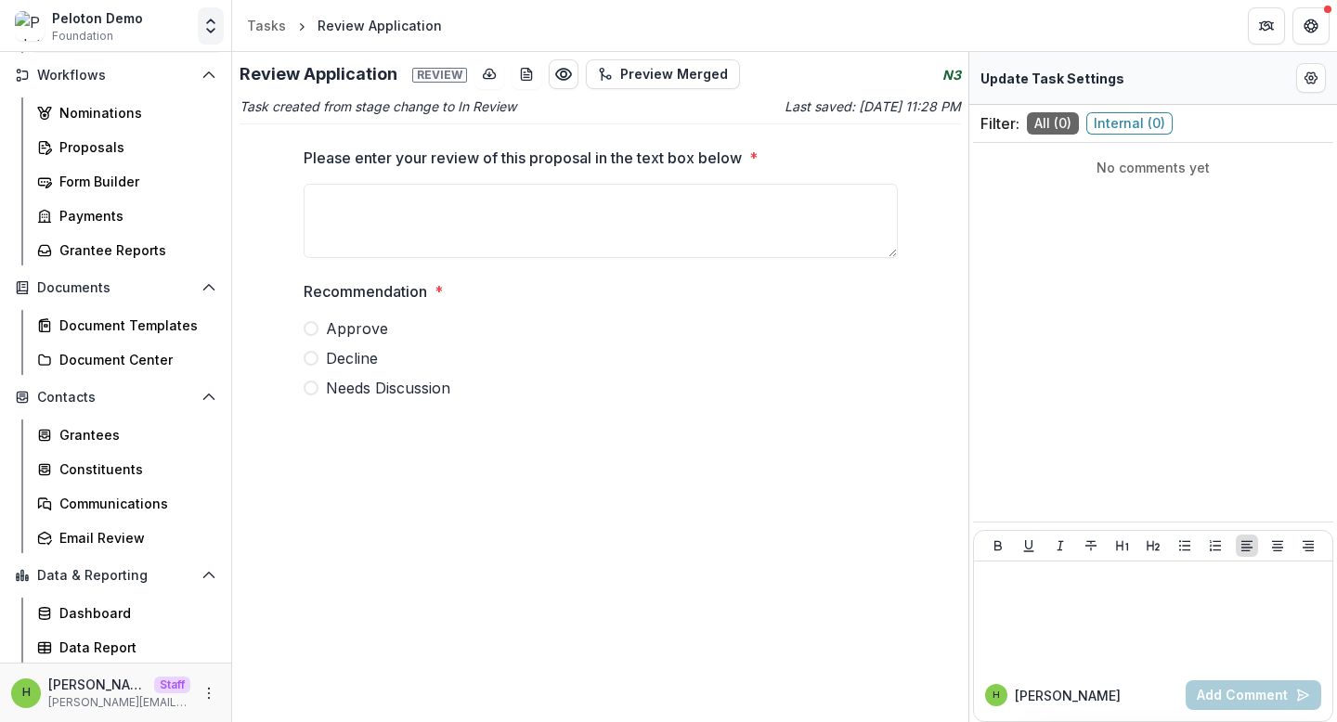
click at [202, 13] on button "Open entity switcher" at bounding box center [211, 25] width 26 height 37
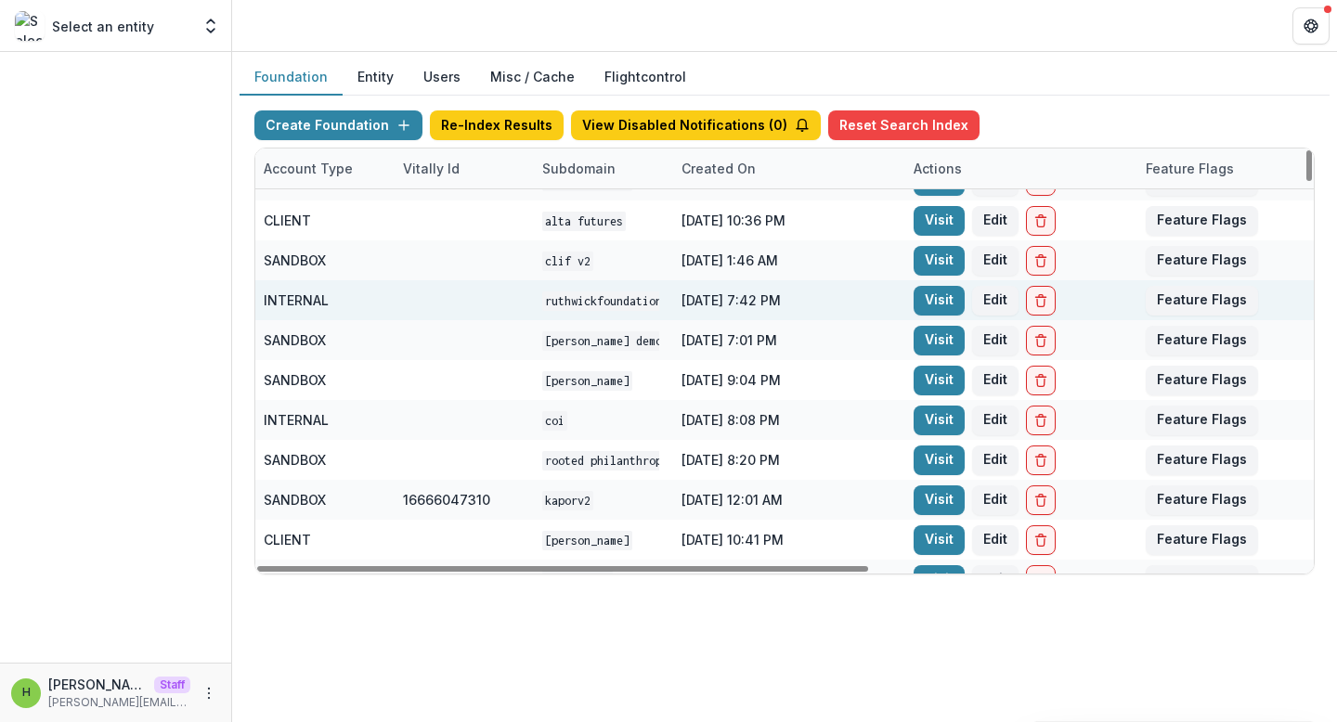
scroll to position [4859, 708]
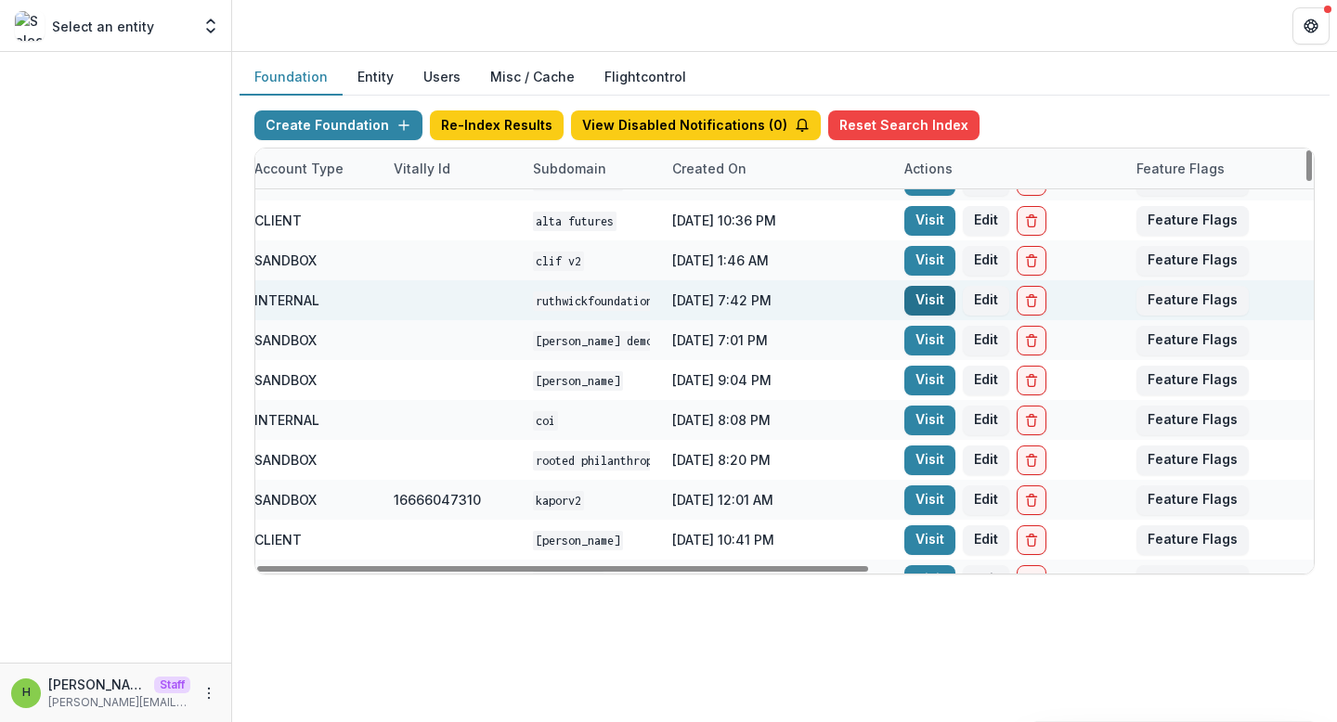
click at [927, 302] on link "Visit" at bounding box center [929, 301] width 51 height 30
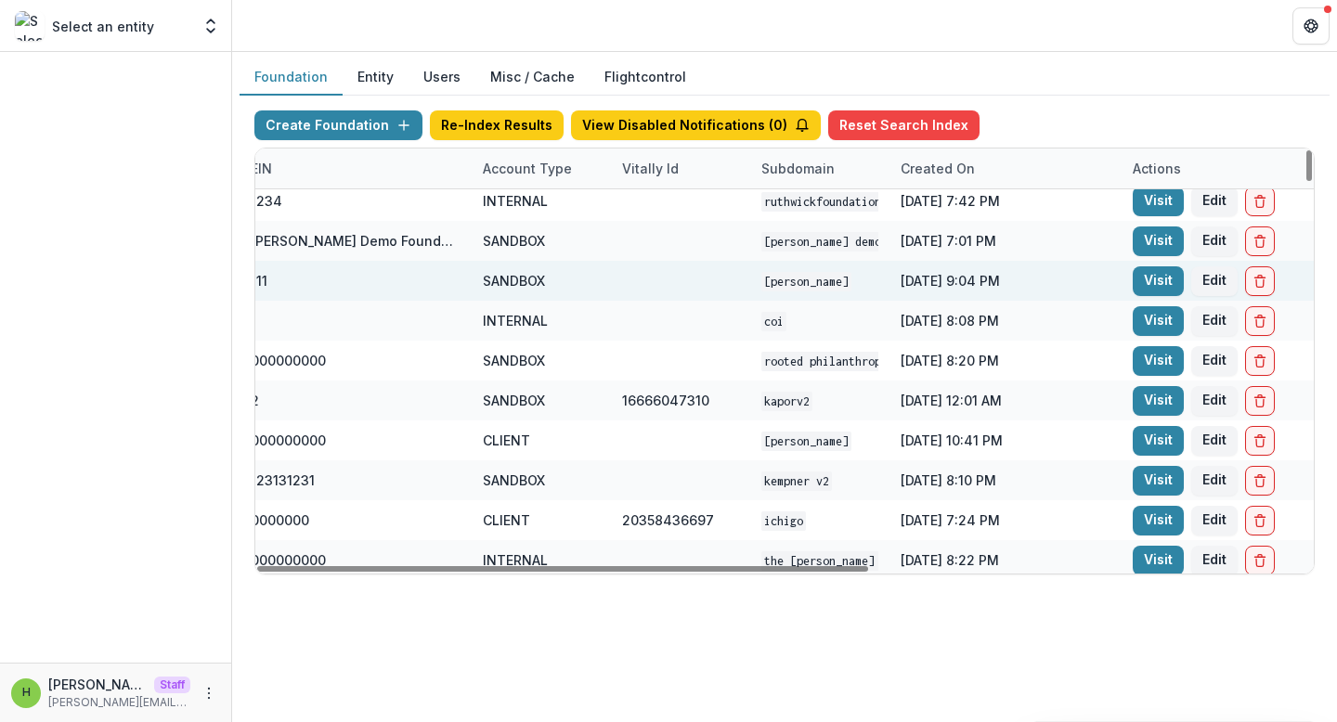
scroll to position [4958, 533]
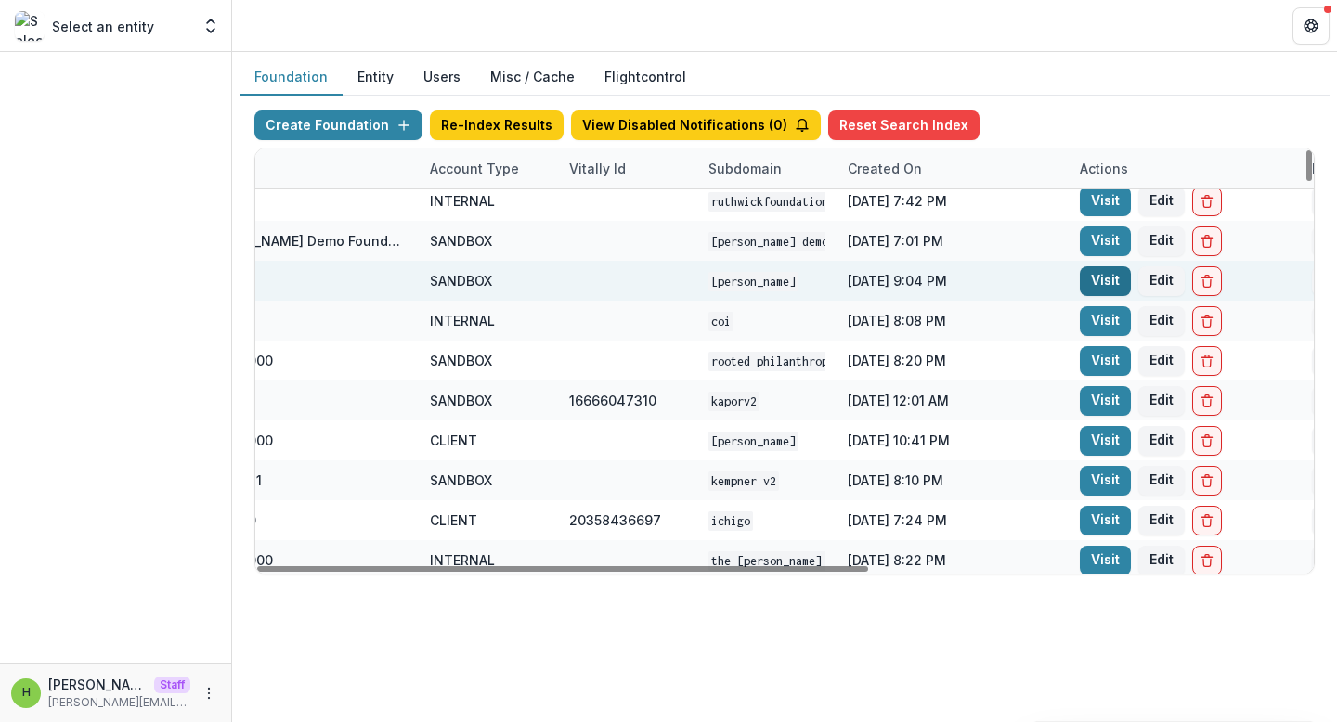
click at [1084, 278] on link "Visit" at bounding box center [1105, 281] width 51 height 30
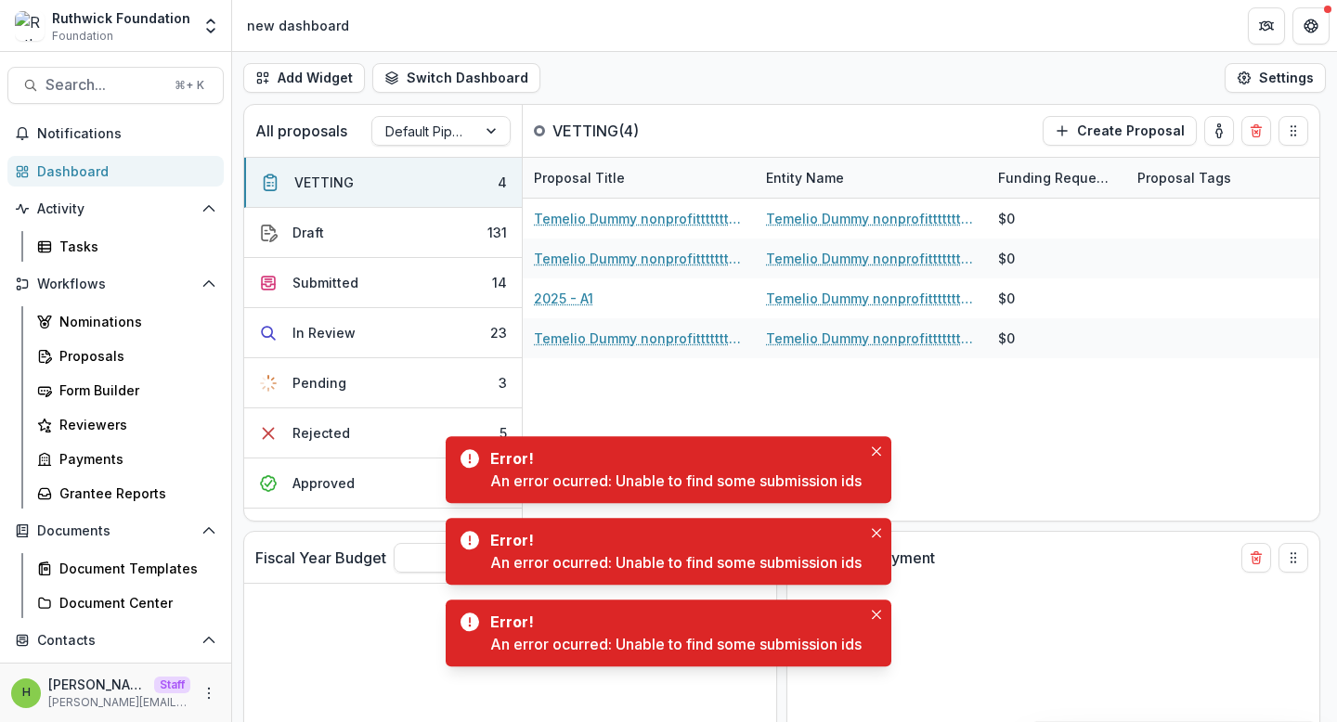
click at [848, 33] on header "new dashboard" at bounding box center [784, 25] width 1105 height 51
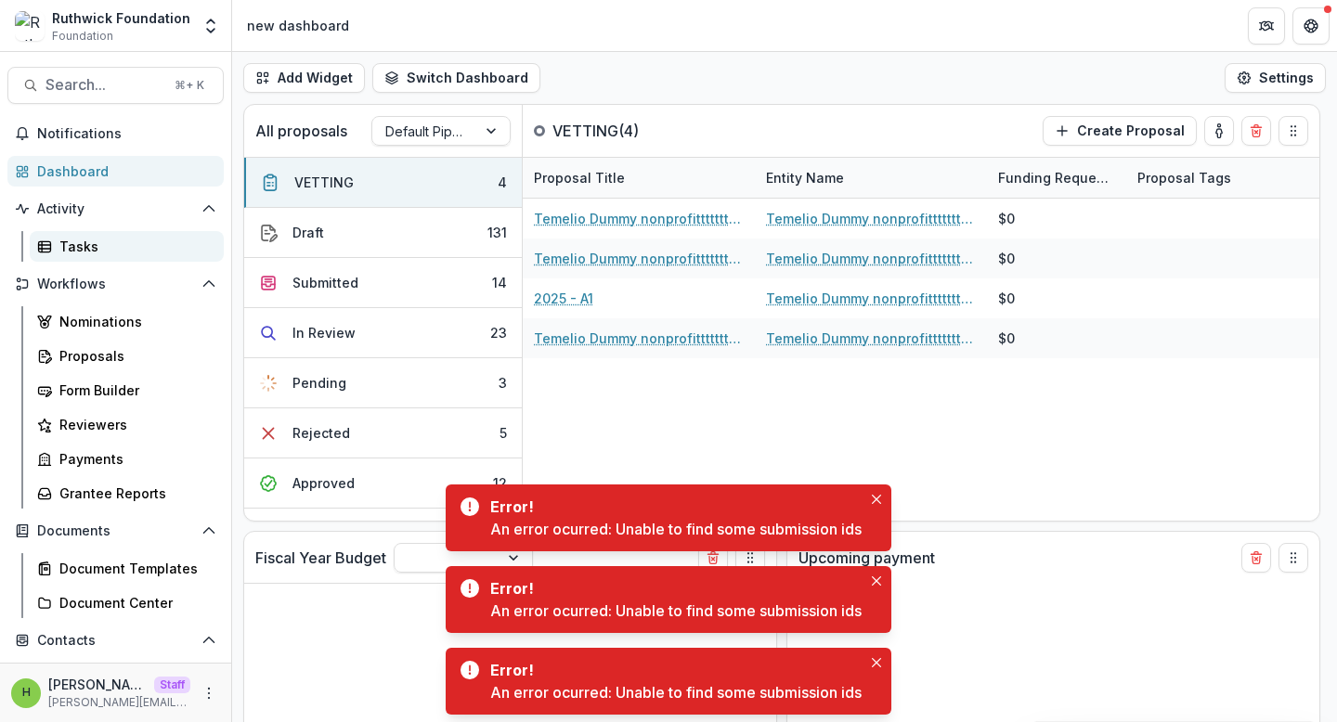
click at [66, 260] on link "Tasks" at bounding box center [127, 246] width 194 height 31
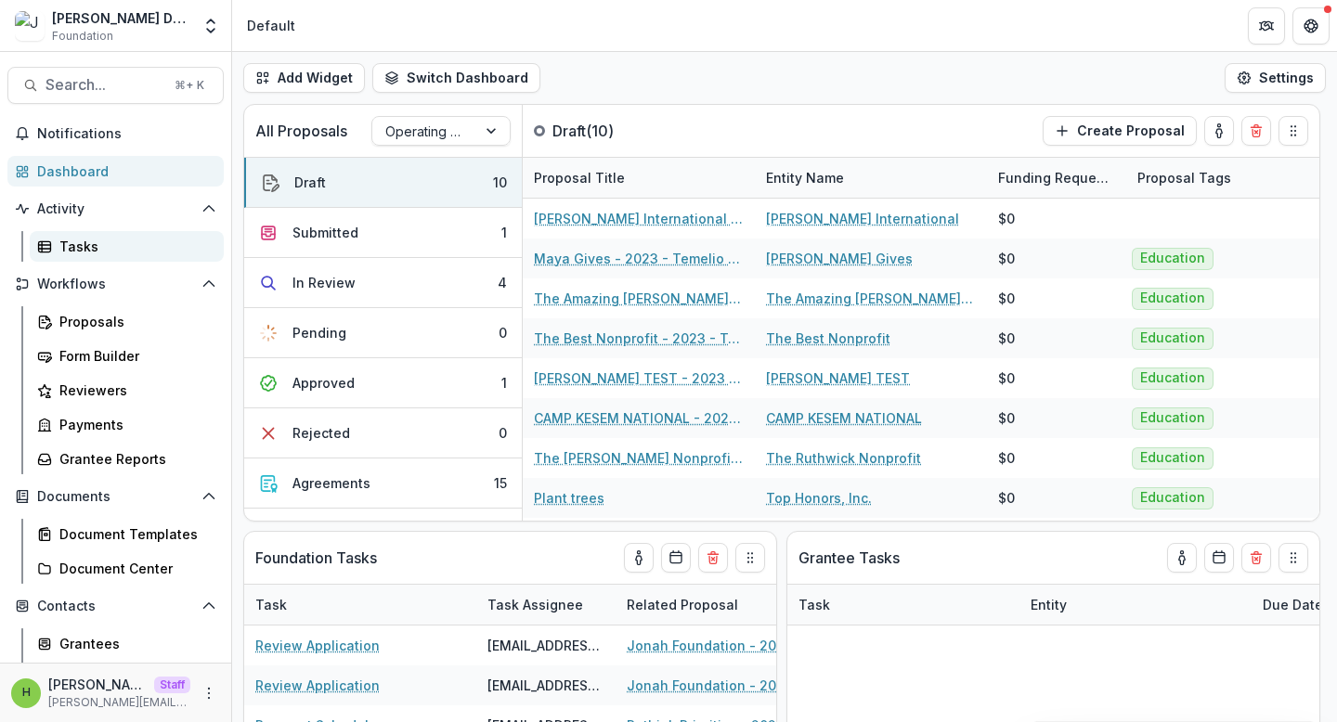
click at [92, 256] on link "Tasks" at bounding box center [127, 246] width 194 height 31
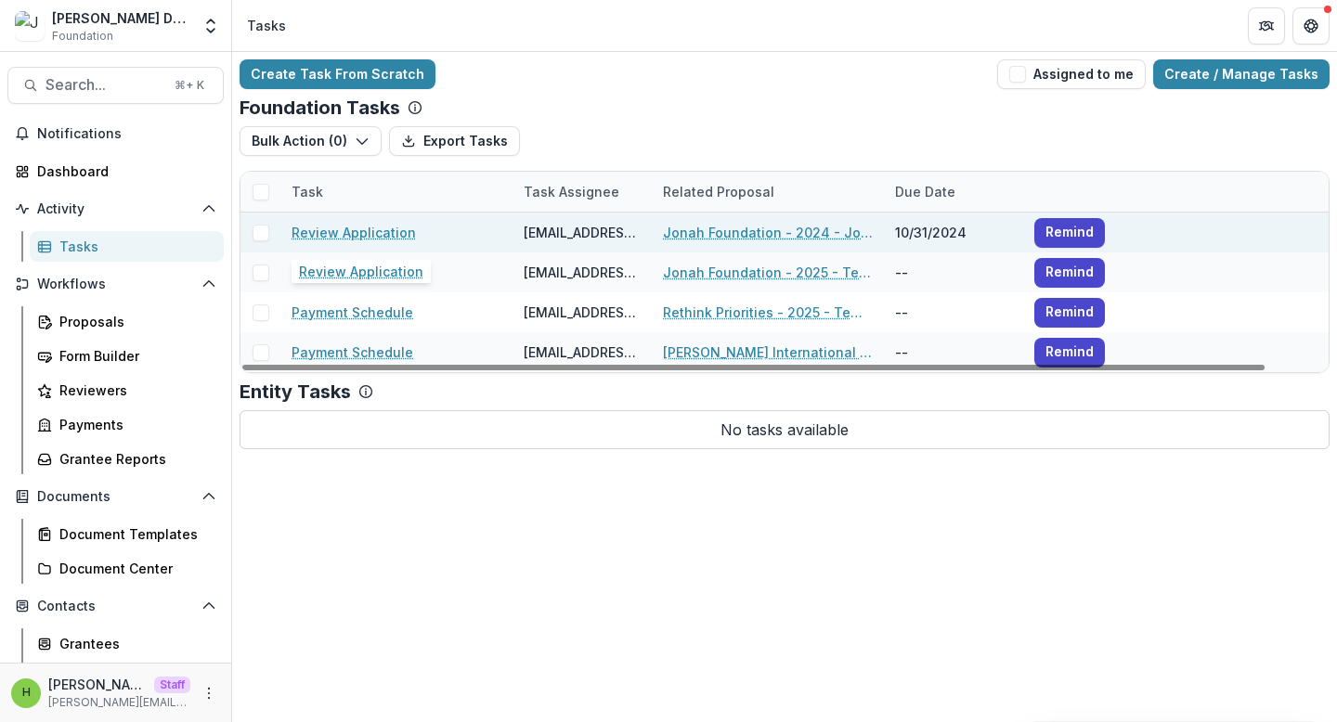
click at [349, 230] on link "Review Application" at bounding box center [353, 232] width 124 height 19
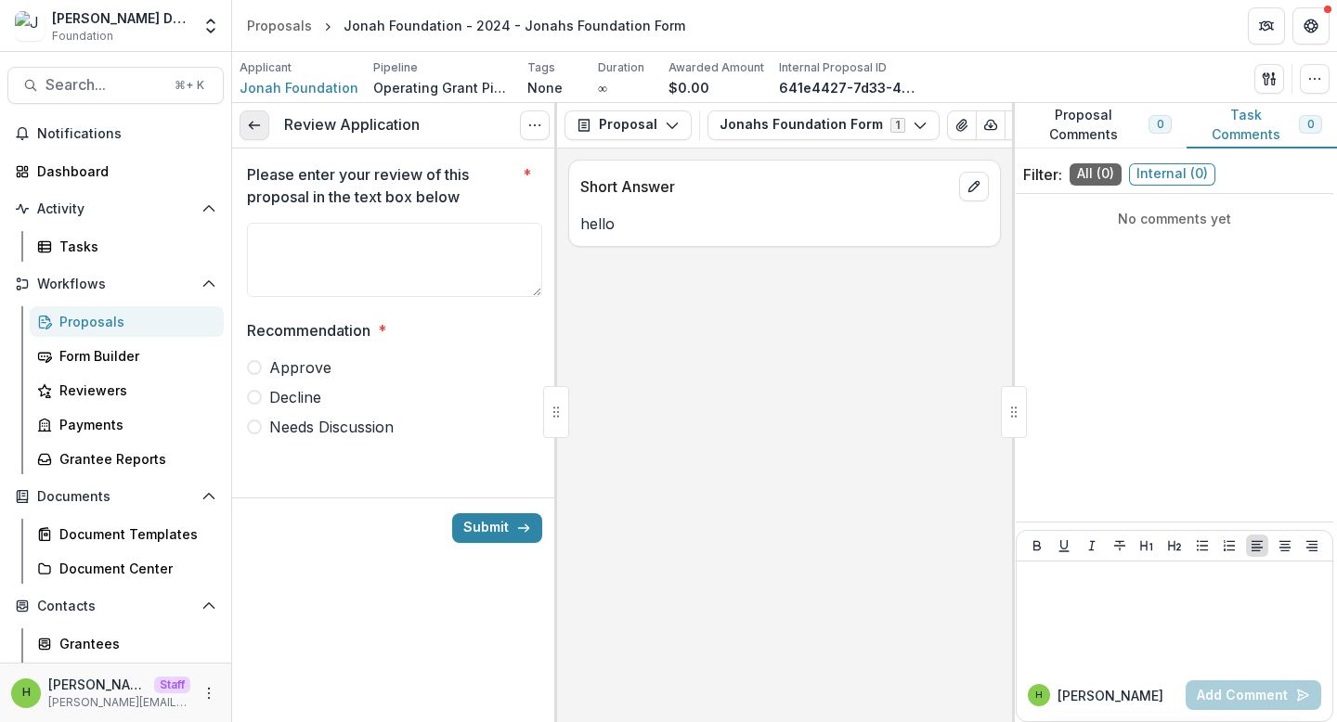
click at [259, 129] on icon at bounding box center [254, 125] width 15 height 15
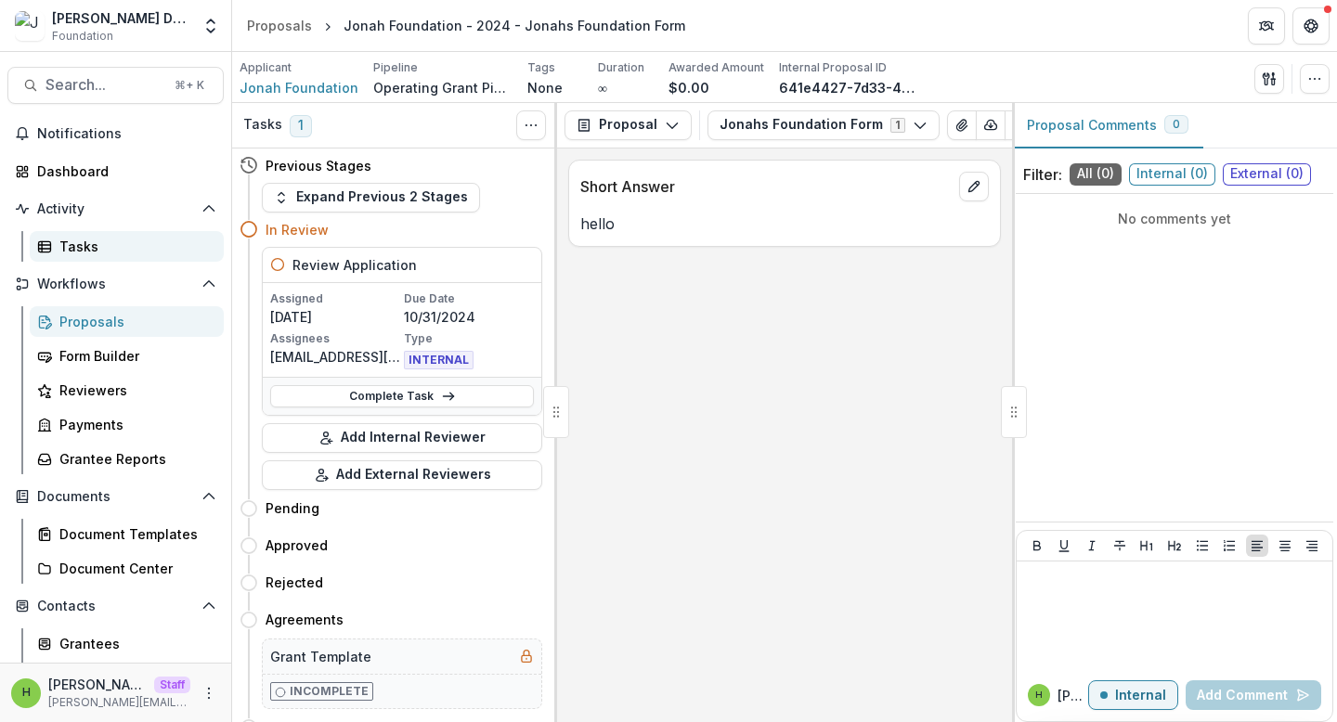
click at [76, 238] on div "Tasks" at bounding box center [133, 246] width 149 height 19
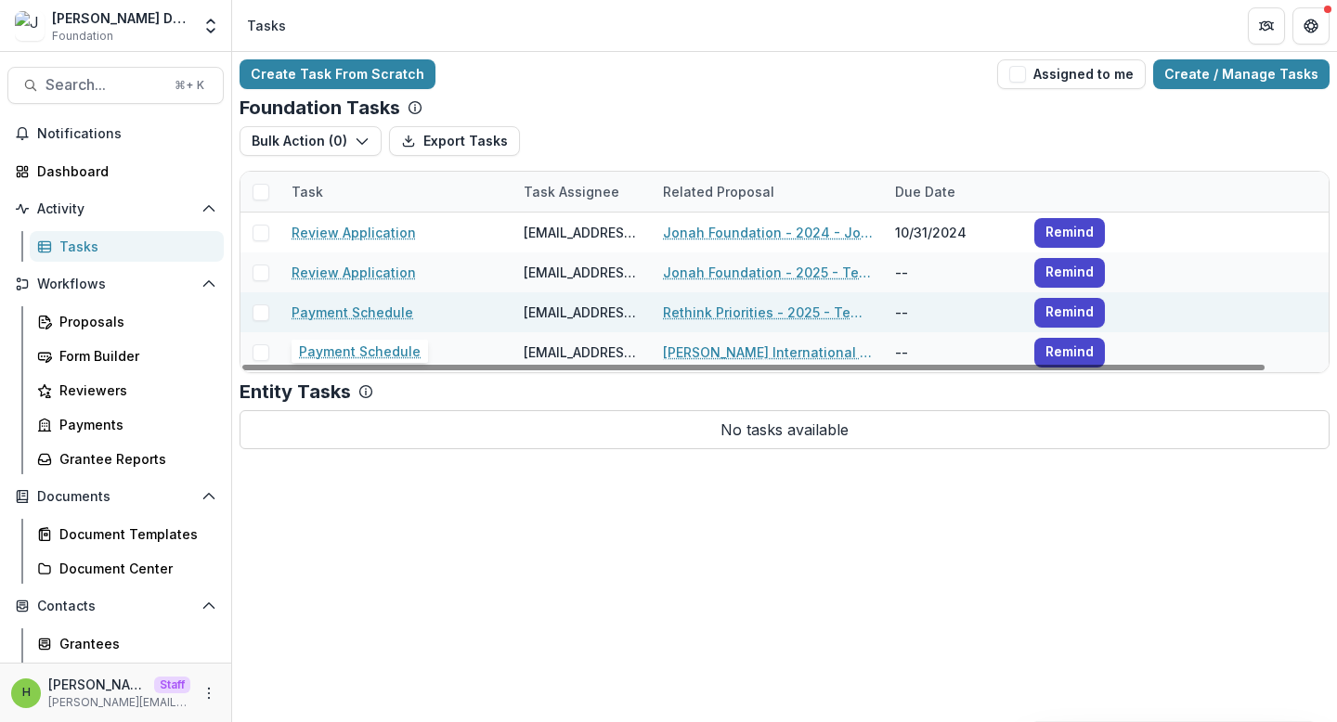
click at [382, 316] on link "Payment Schedule" at bounding box center [352, 312] width 122 height 19
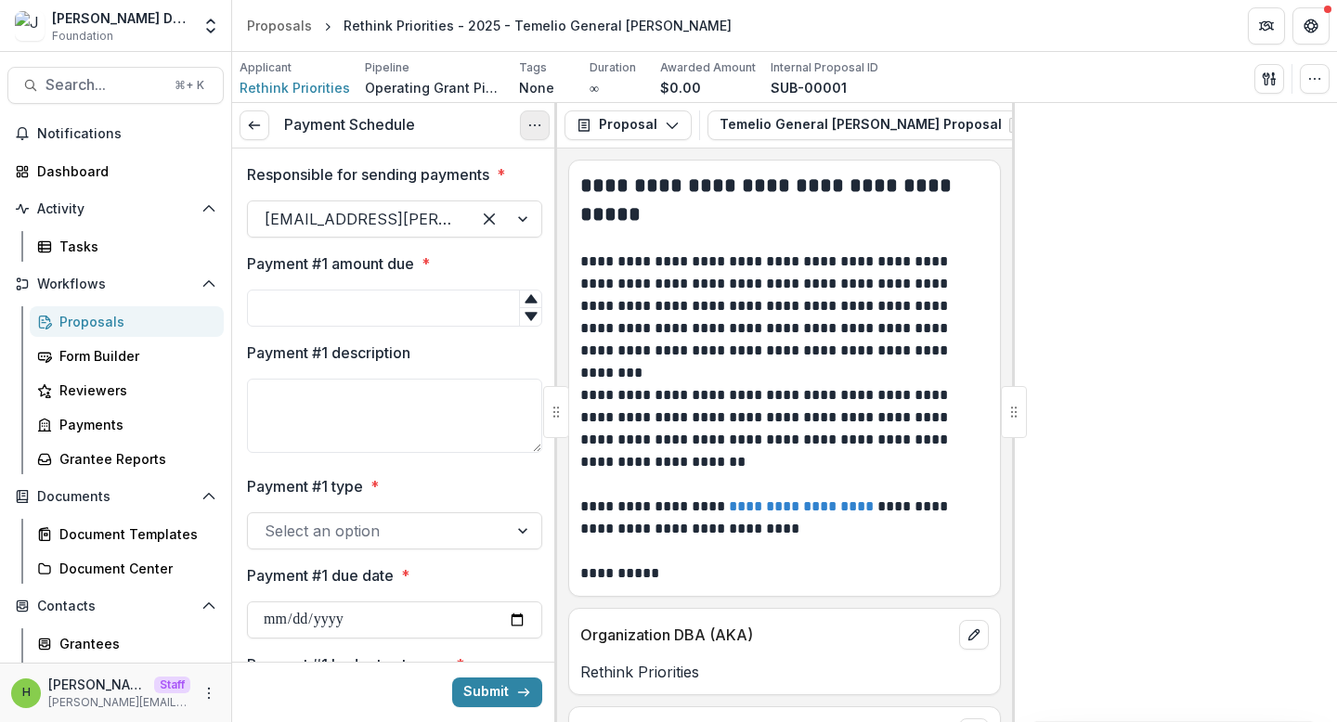
click at [537, 118] on icon "Options" at bounding box center [534, 125] width 15 height 15
click at [444, 165] on link "View task" at bounding box center [445, 167] width 199 height 31
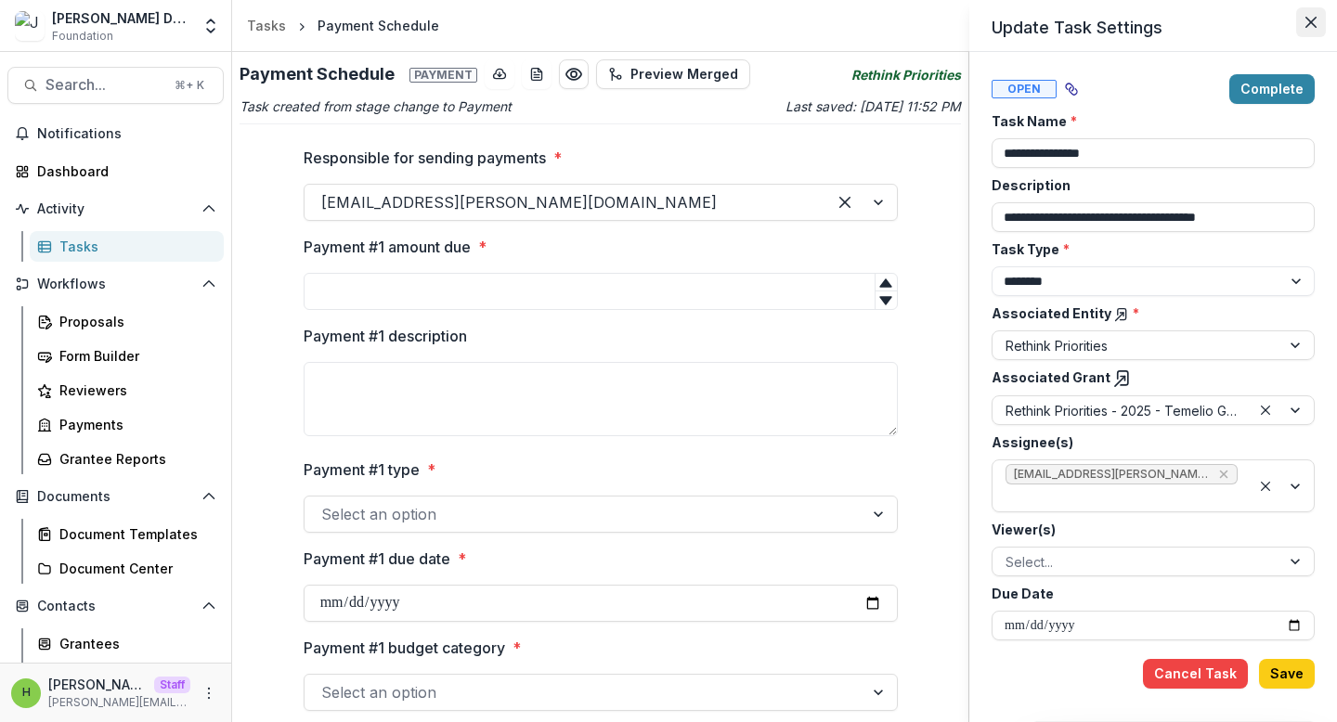
click at [1307, 24] on icon "Close" at bounding box center [1310, 22] width 11 height 11
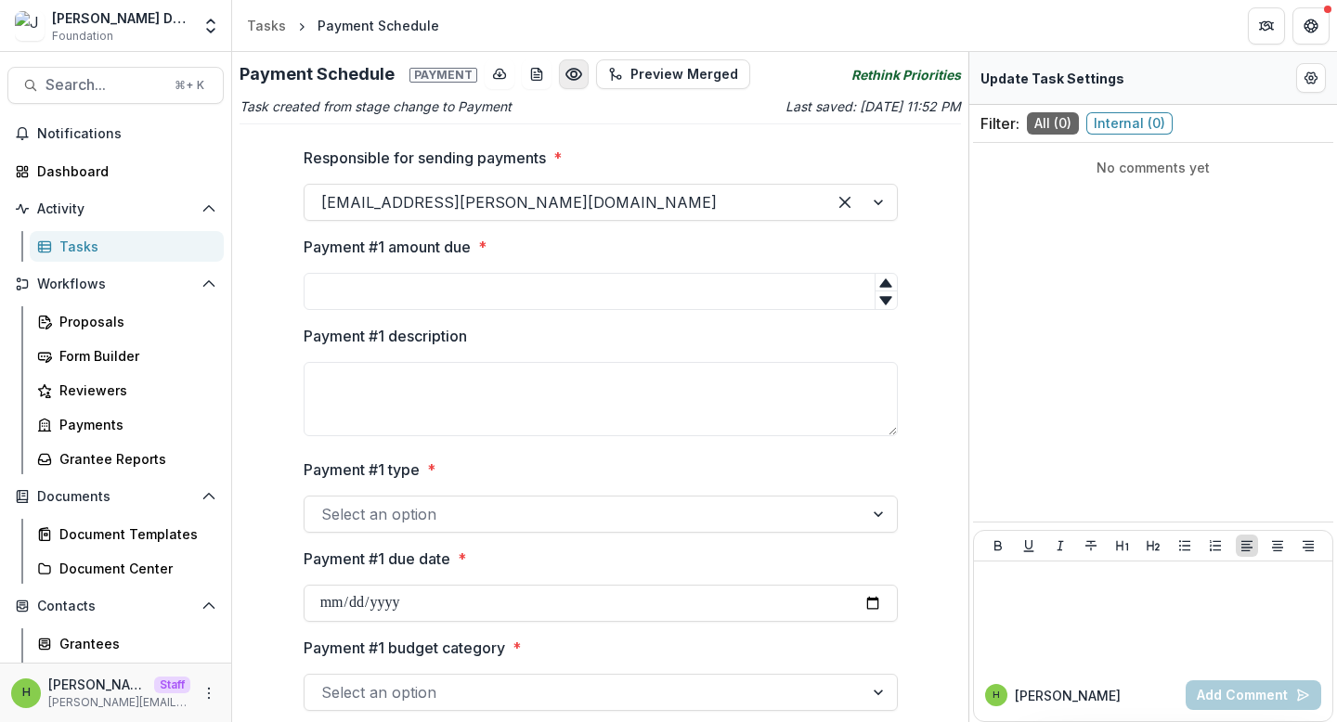
click at [564, 80] on icon "Preview fedc8de0-9d1b-429e-928d-a20aedd340ae.pdf" at bounding box center [573, 74] width 19 height 19
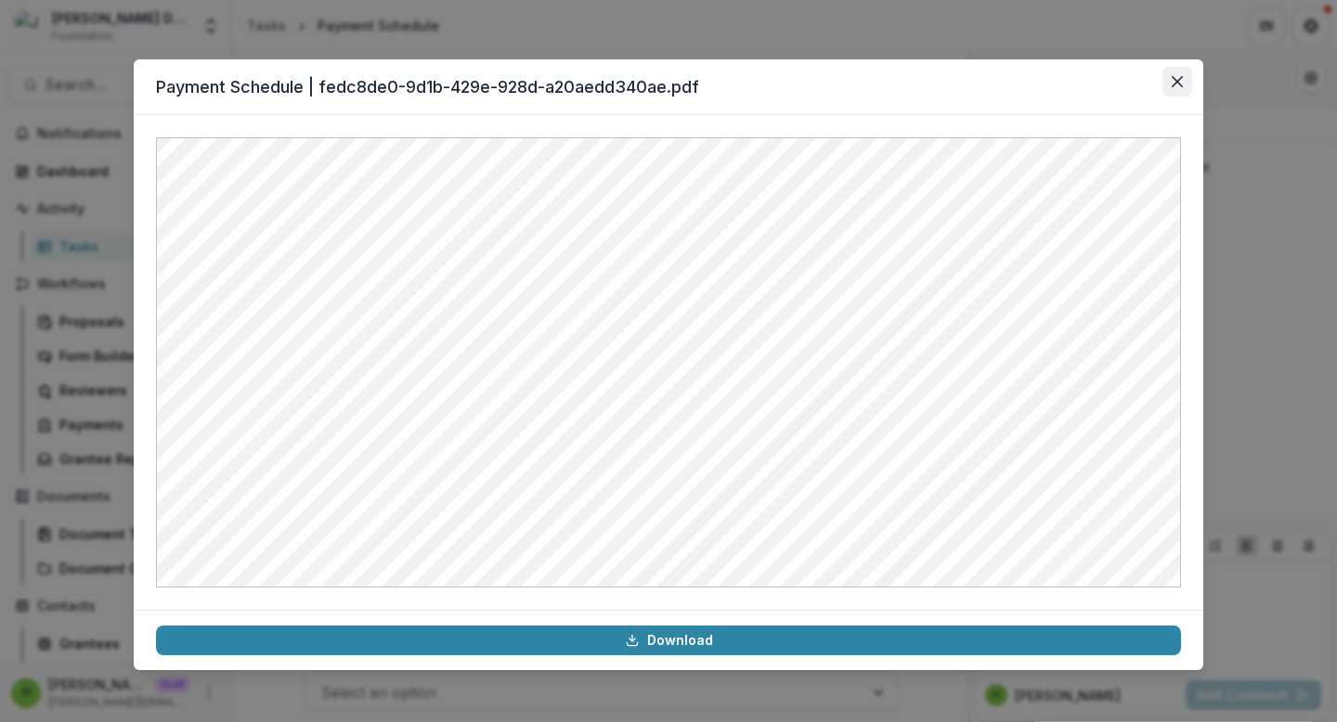
click at [1171, 79] on icon "Close" at bounding box center [1176, 81] width 11 height 11
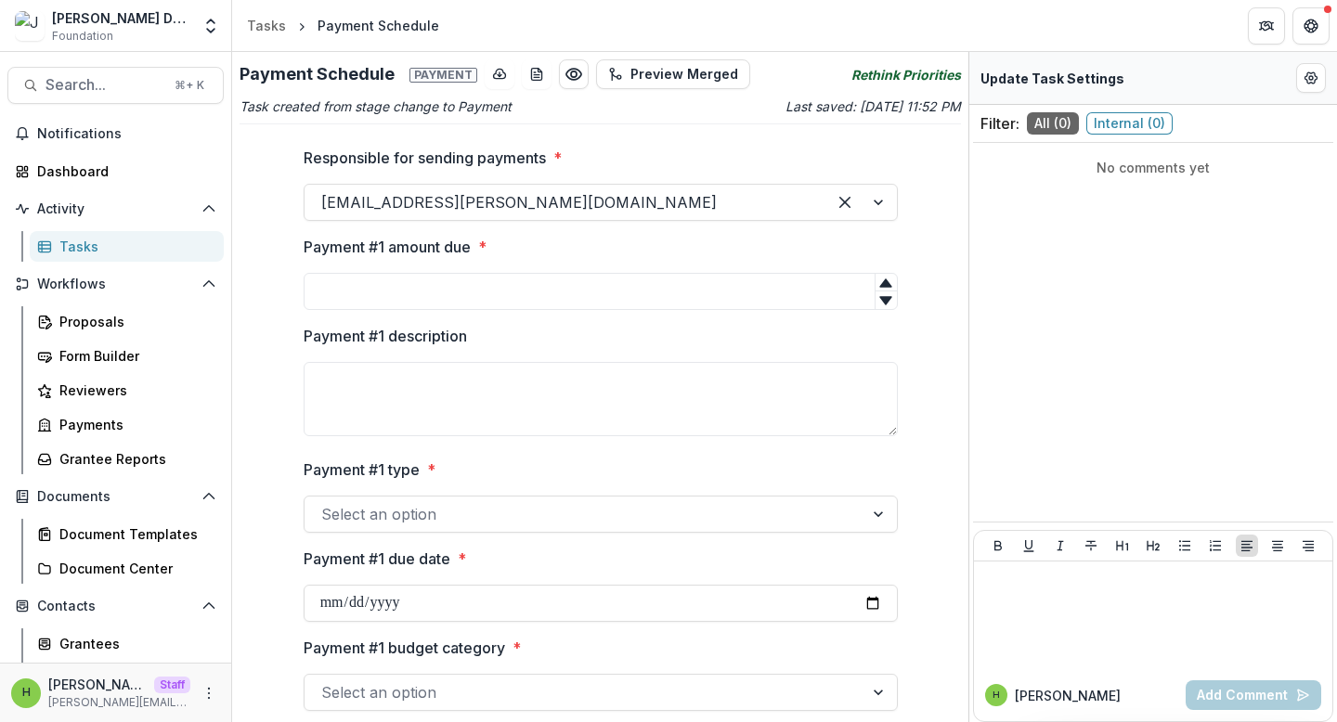
click at [97, 243] on div "Tasks" at bounding box center [133, 246] width 149 height 19
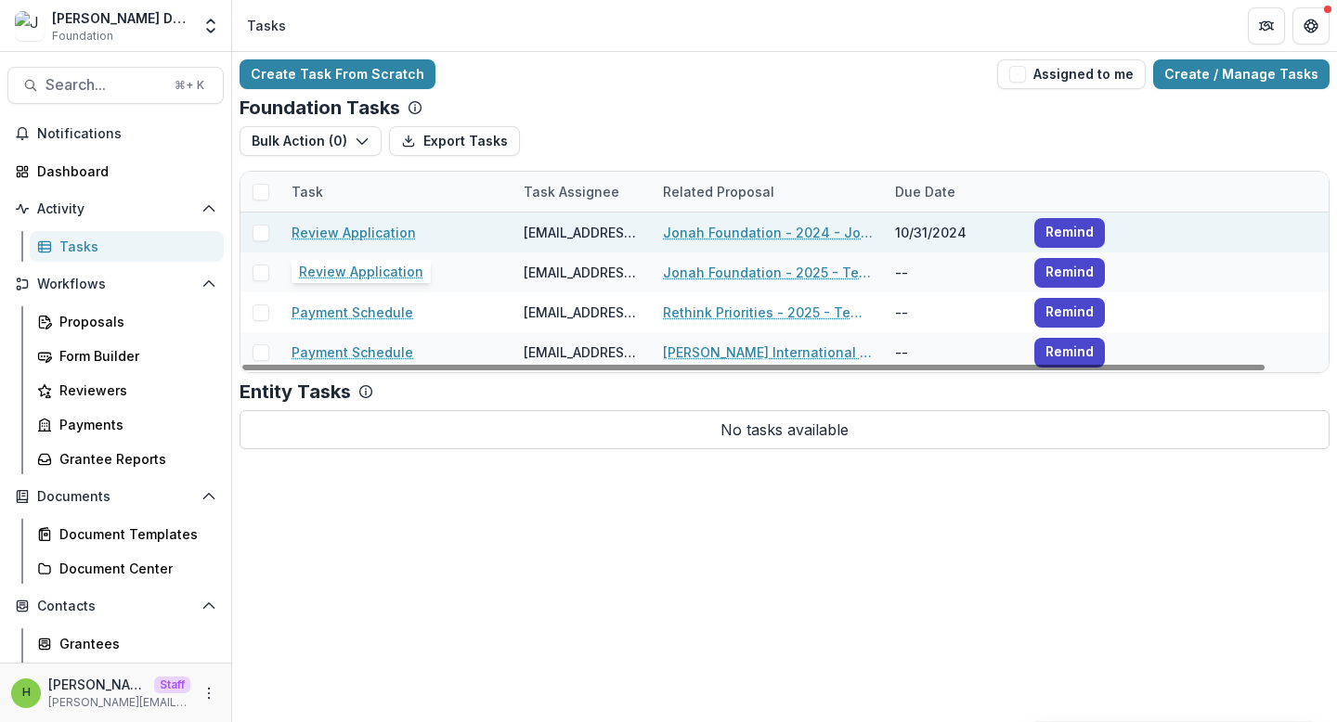
click at [383, 227] on link "Review Application" at bounding box center [353, 232] width 124 height 19
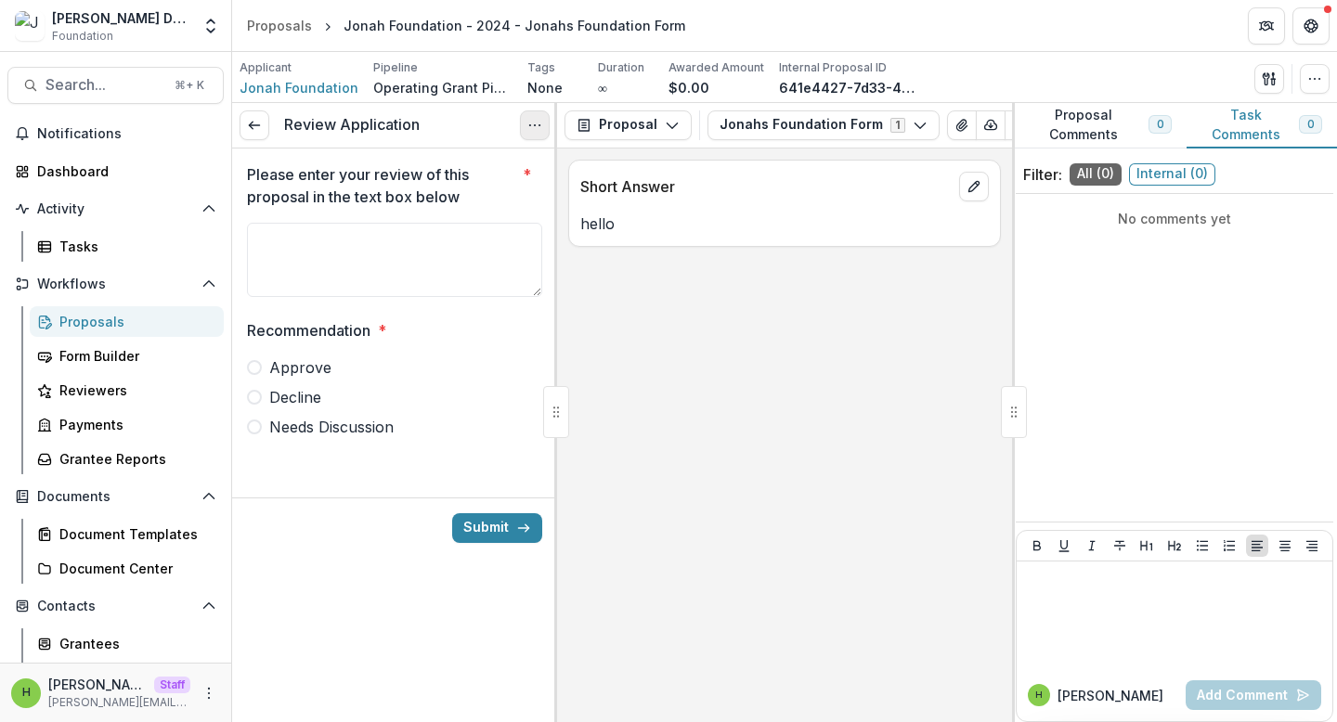
click at [530, 112] on button "Options" at bounding box center [535, 125] width 30 height 30
click at [498, 199] on button "Cancel Task" at bounding box center [445, 206] width 199 height 31
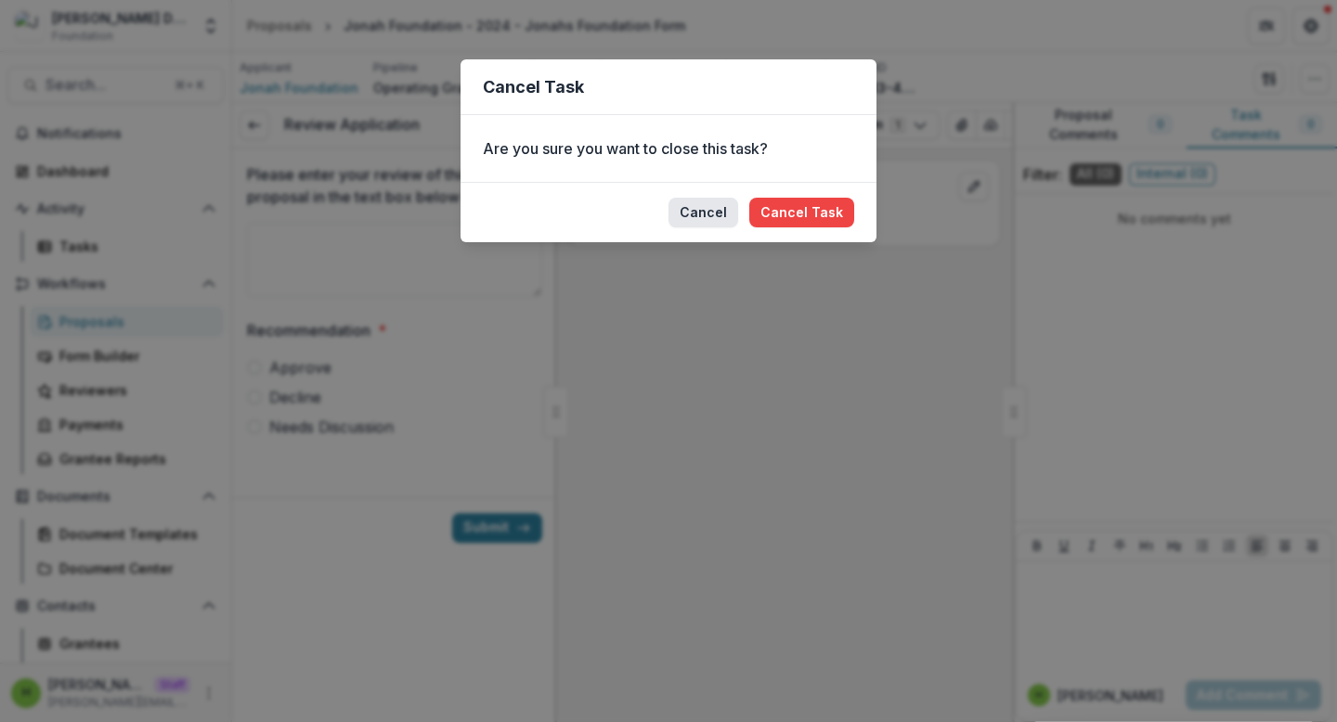
click at [719, 206] on button "Cancel" at bounding box center [703, 213] width 70 height 30
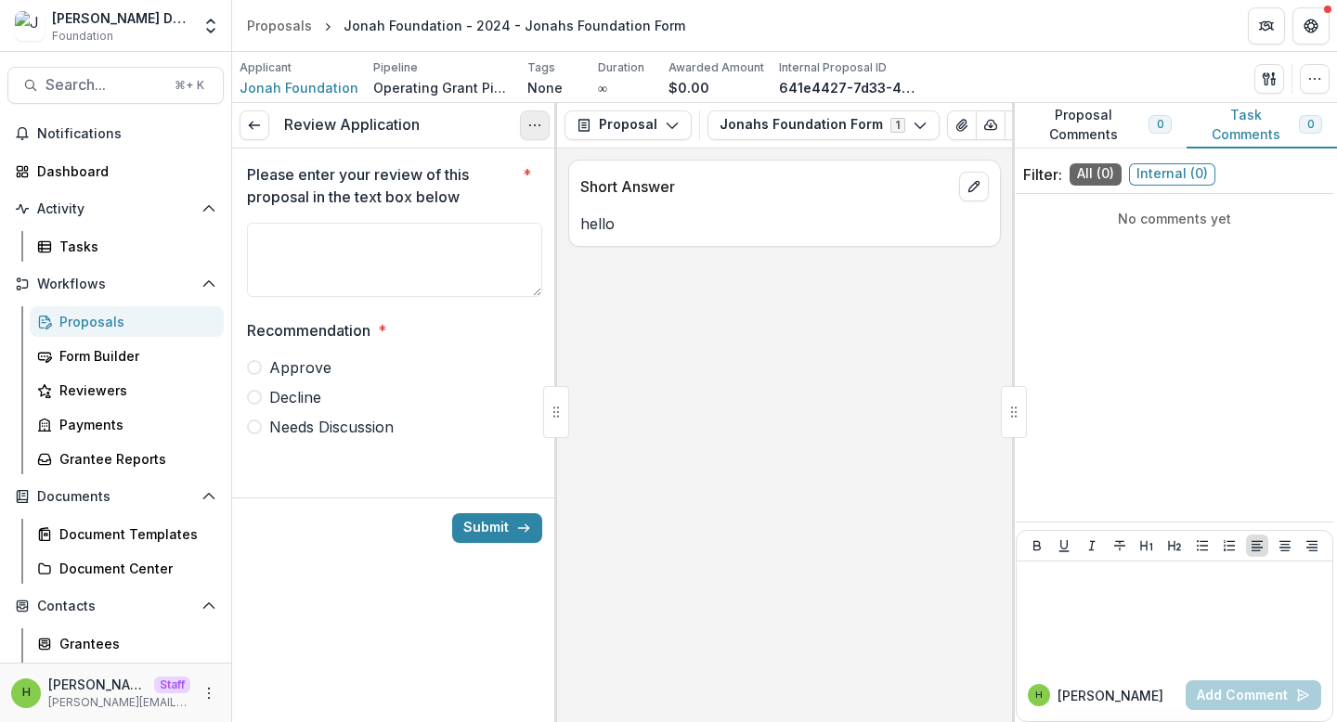
click at [537, 128] on icon "Options" at bounding box center [534, 125] width 15 height 15
click at [490, 171] on link "View task" at bounding box center [445, 167] width 199 height 31
